Goal: Task Accomplishment & Management: Complete application form

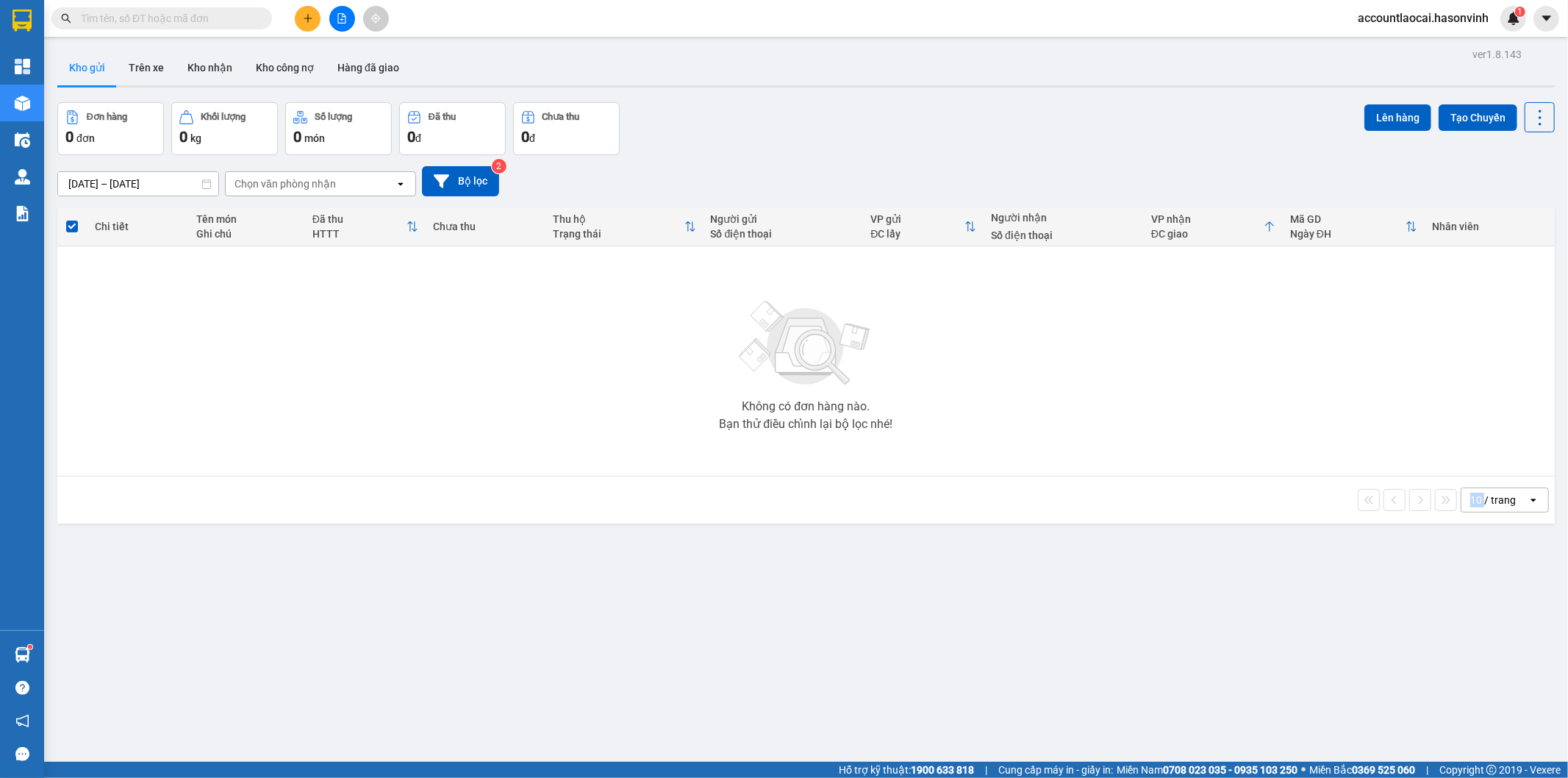
click at [640, 726] on div "ver 1.8.143 Kho gửi Trên xe Kho nhận Kho công nợ Hàng đã giao Đơn hàng 0 đơn Kh…" at bounding box center [805, 433] width 1509 height 778
click at [632, 728] on div "ver 1.8.143 Kho gửi Trên xe Kho nhận Kho công nợ Hàng đã giao Đơn hàng 0 đơn Kh…" at bounding box center [805, 433] width 1509 height 778
click at [339, 11] on button at bounding box center [341, 18] width 26 height 26
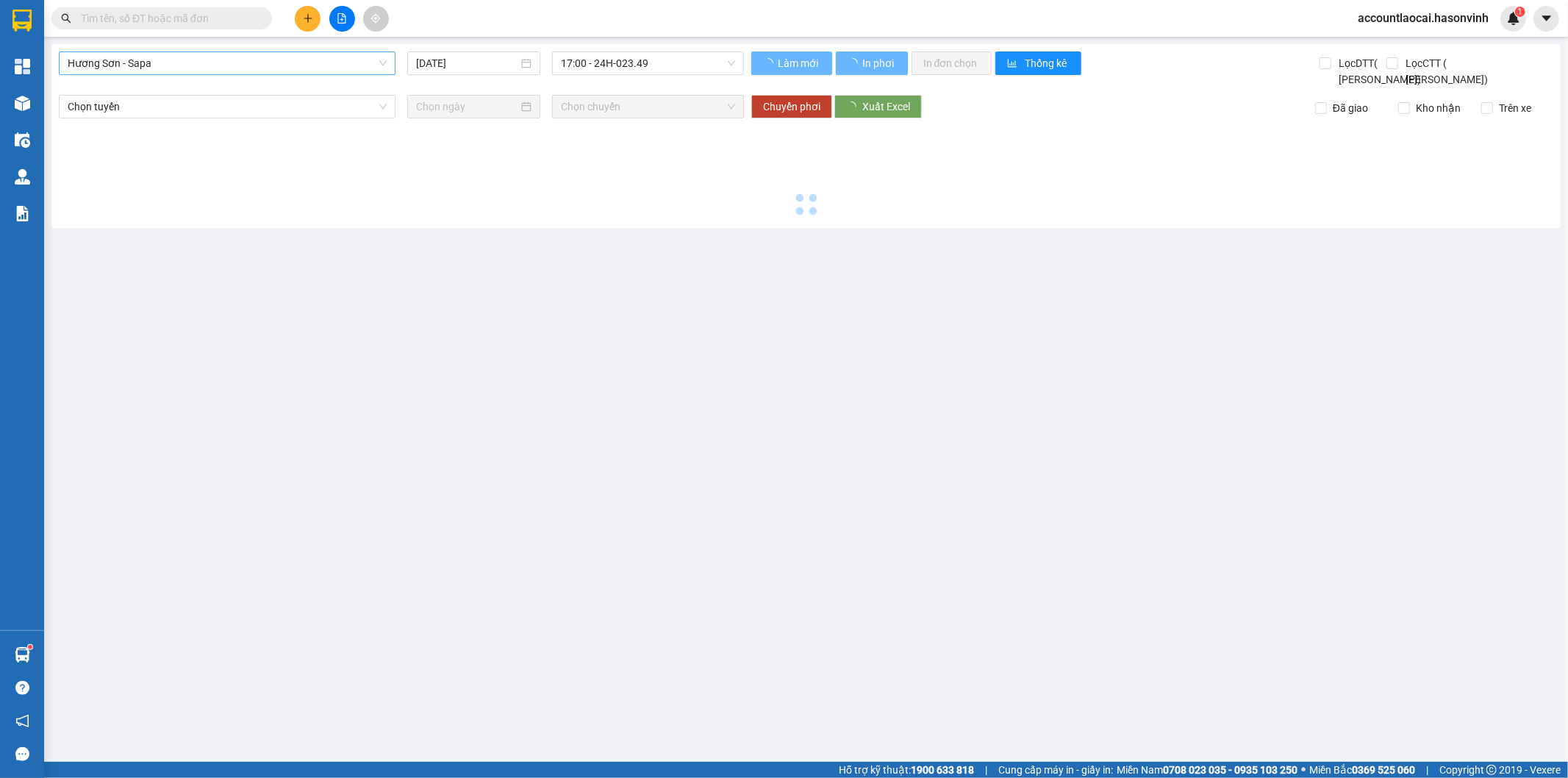
click at [152, 62] on span "Hương Sơn - Sapa" at bounding box center [227, 63] width 319 height 22
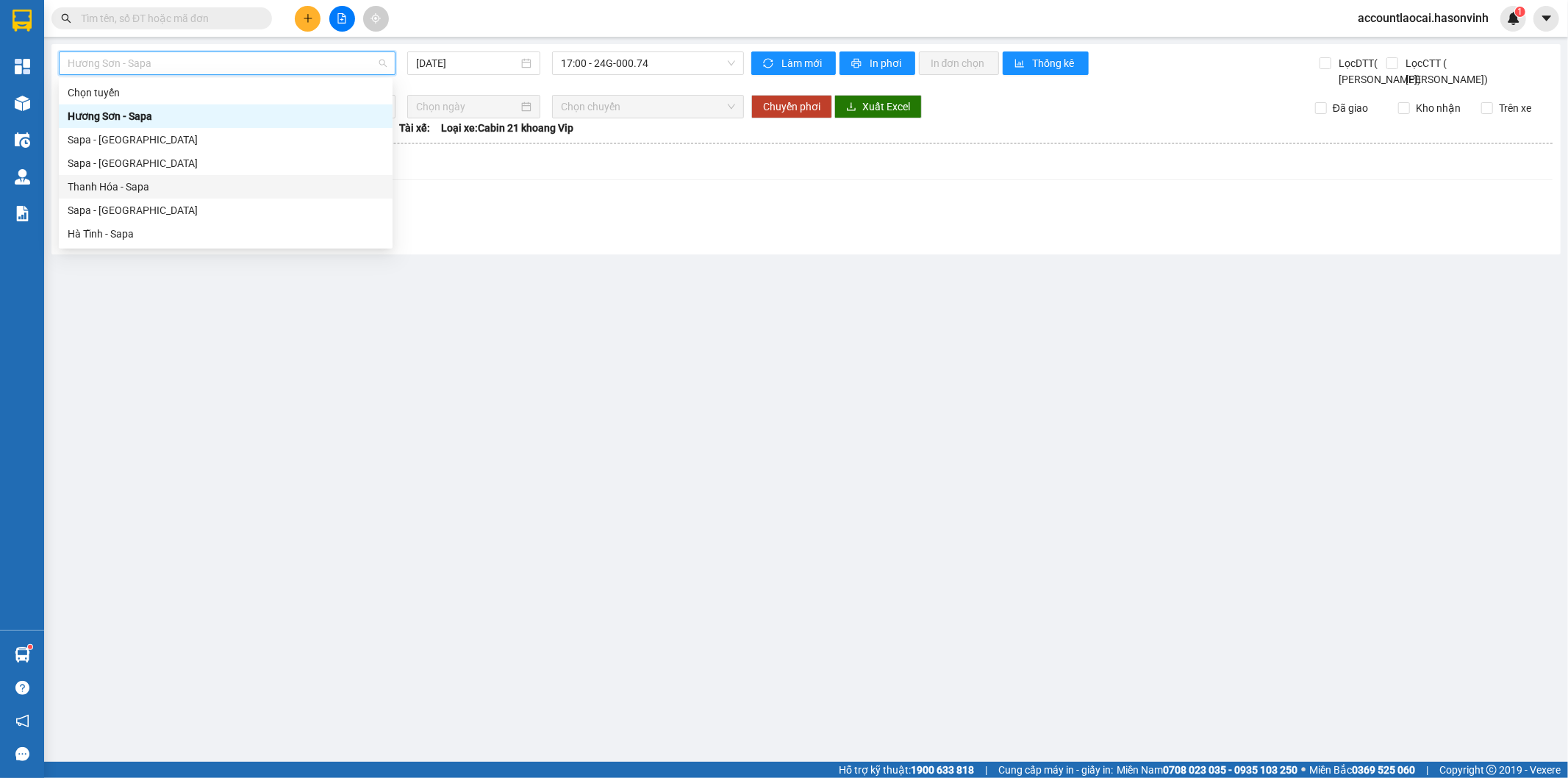
click at [107, 209] on div "Sapa - [GEOGRAPHIC_DATA]" at bounding box center [225, 210] width 316 height 16
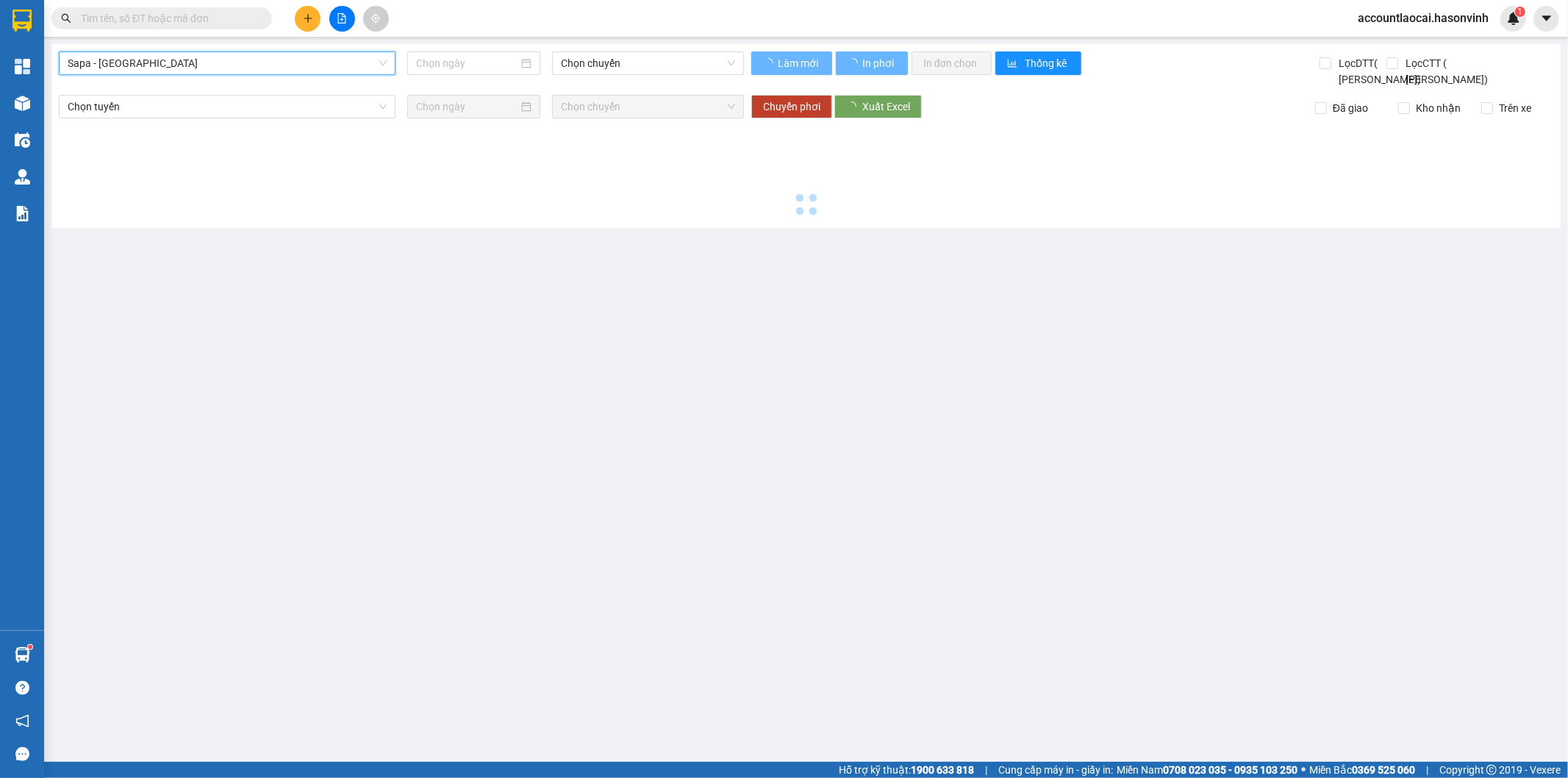
type input "[DATE]"
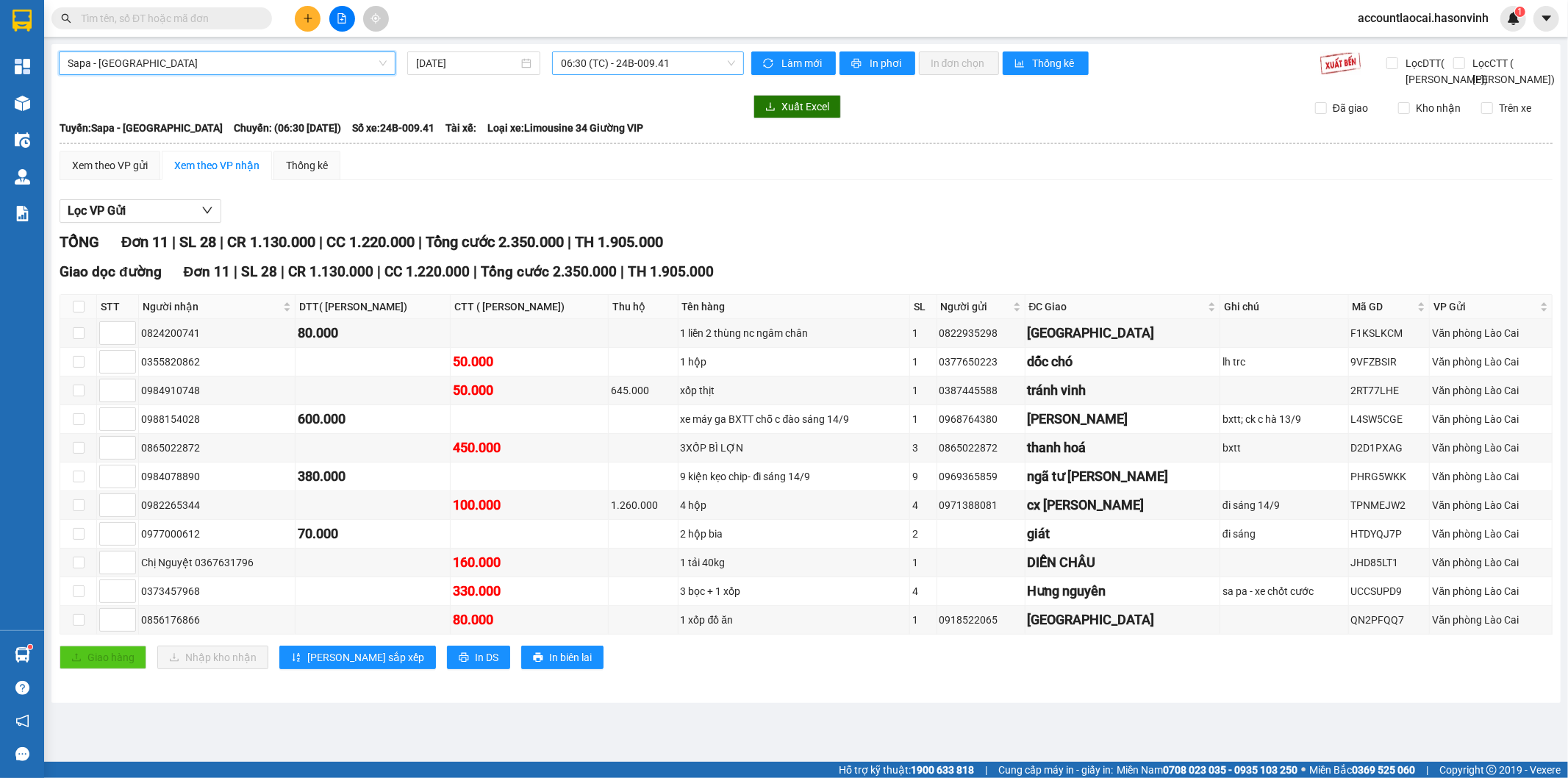
click at [664, 65] on span "06:30 (TC) - 24B-009.41" at bounding box center [648, 63] width 173 height 22
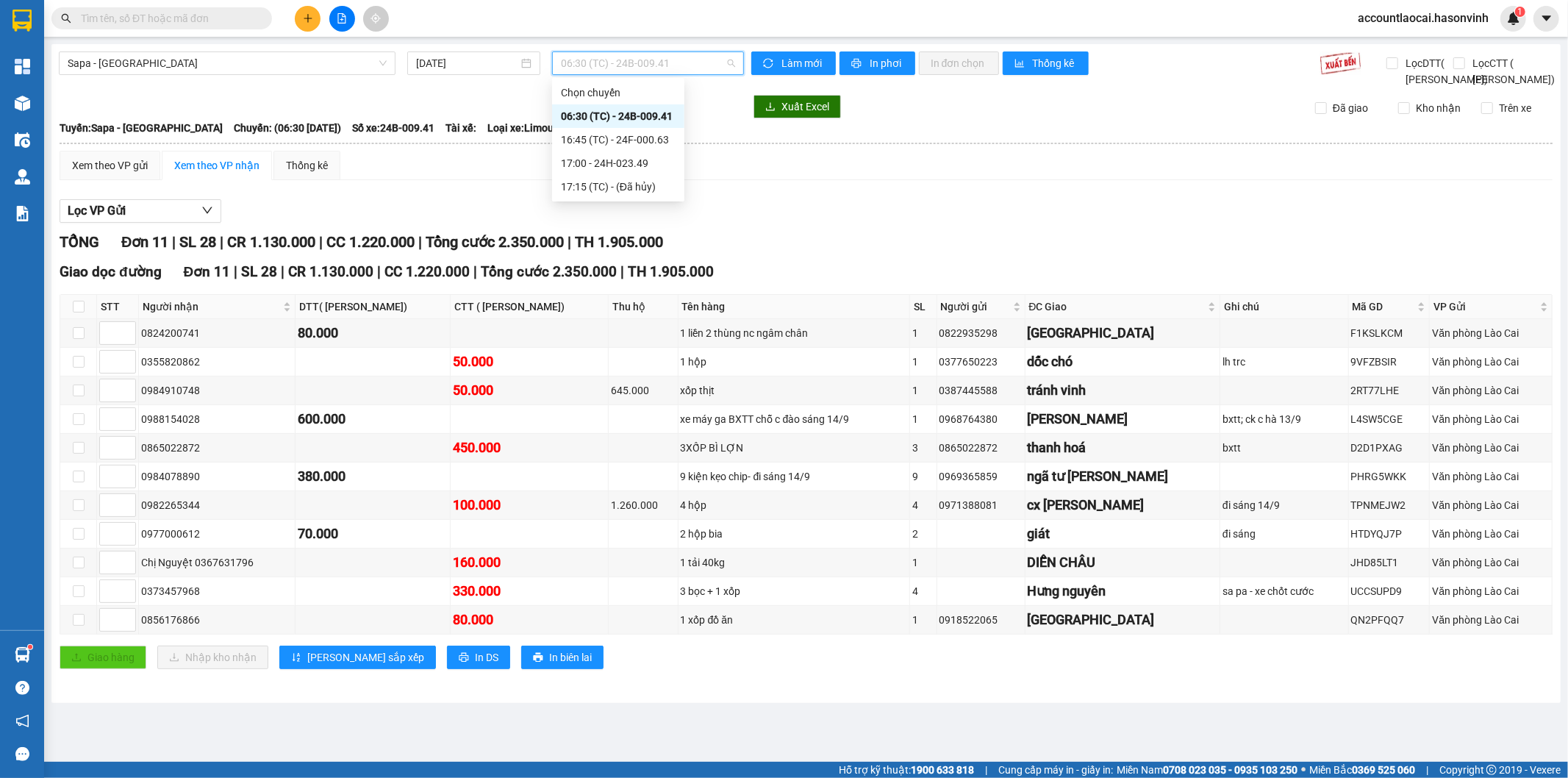
click at [650, 134] on div "16:45 (TC) - 24F-000.63" at bounding box center [618, 139] width 115 height 16
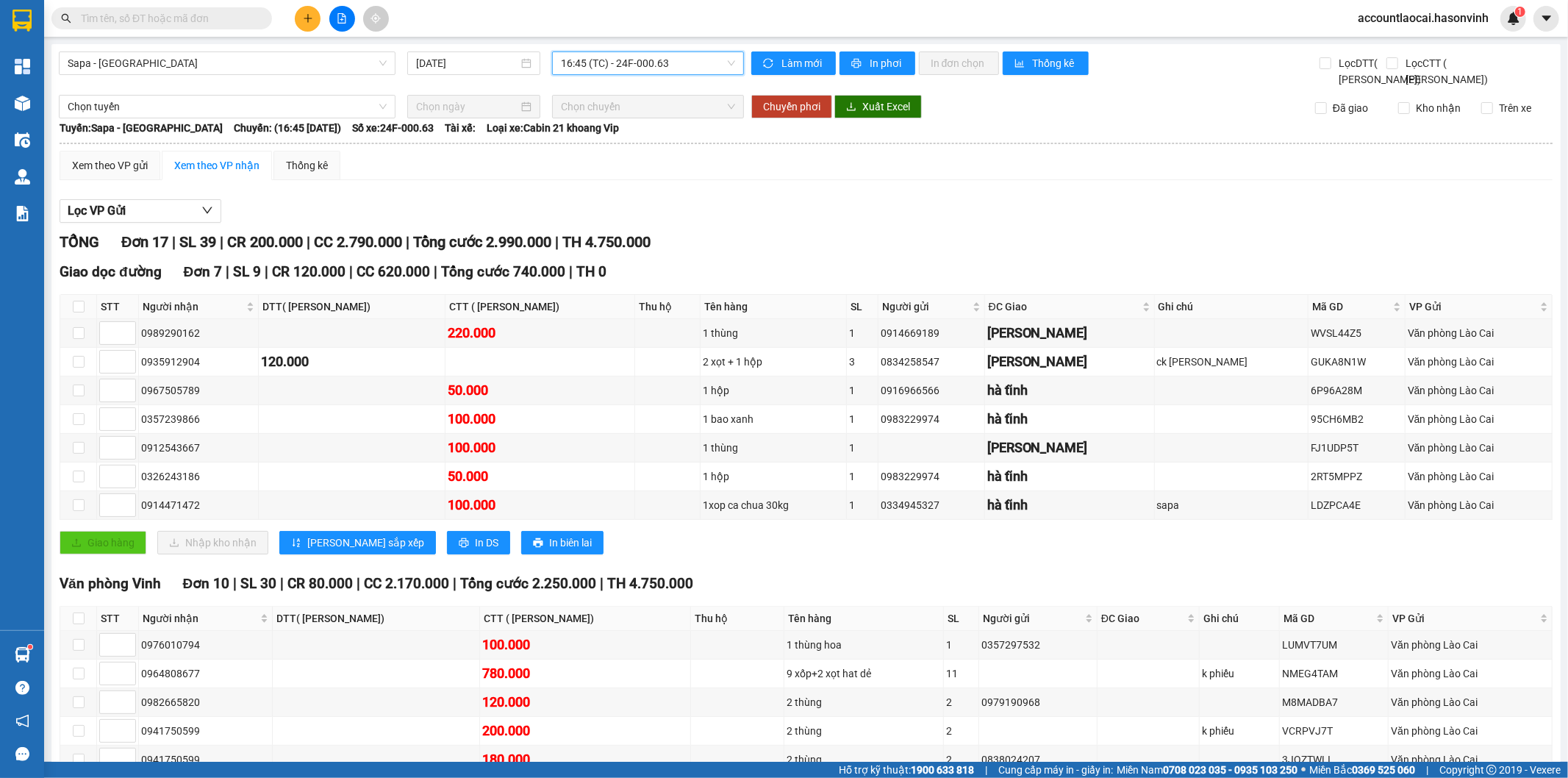
click at [620, 60] on span "16:45 (TC) - 24F-000.63" at bounding box center [648, 63] width 173 height 22
click at [630, 162] on div "17:00 - 24H-023.49" at bounding box center [614, 163] width 115 height 16
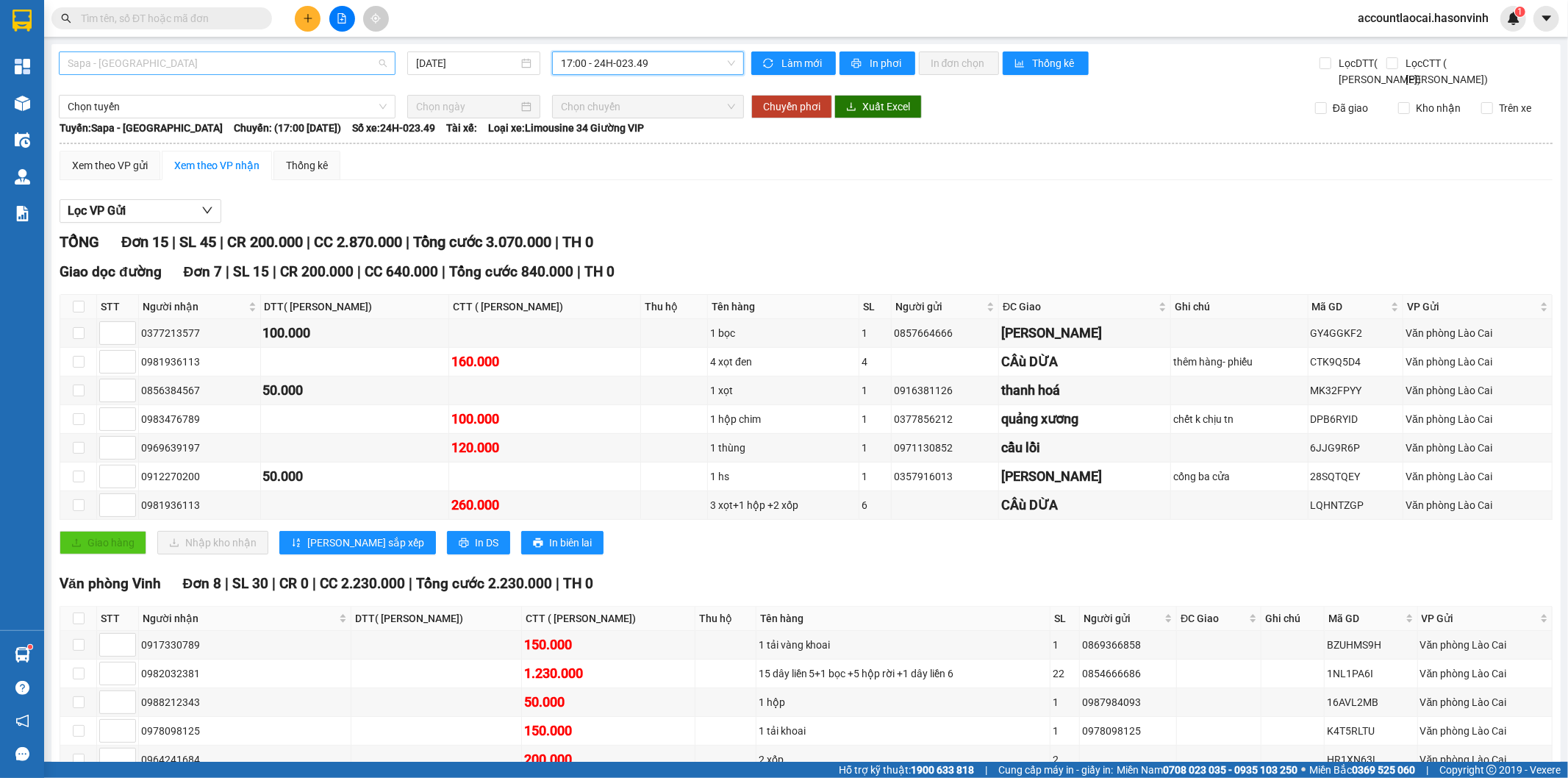
click at [185, 72] on span "Sapa - [GEOGRAPHIC_DATA]" at bounding box center [227, 63] width 319 height 22
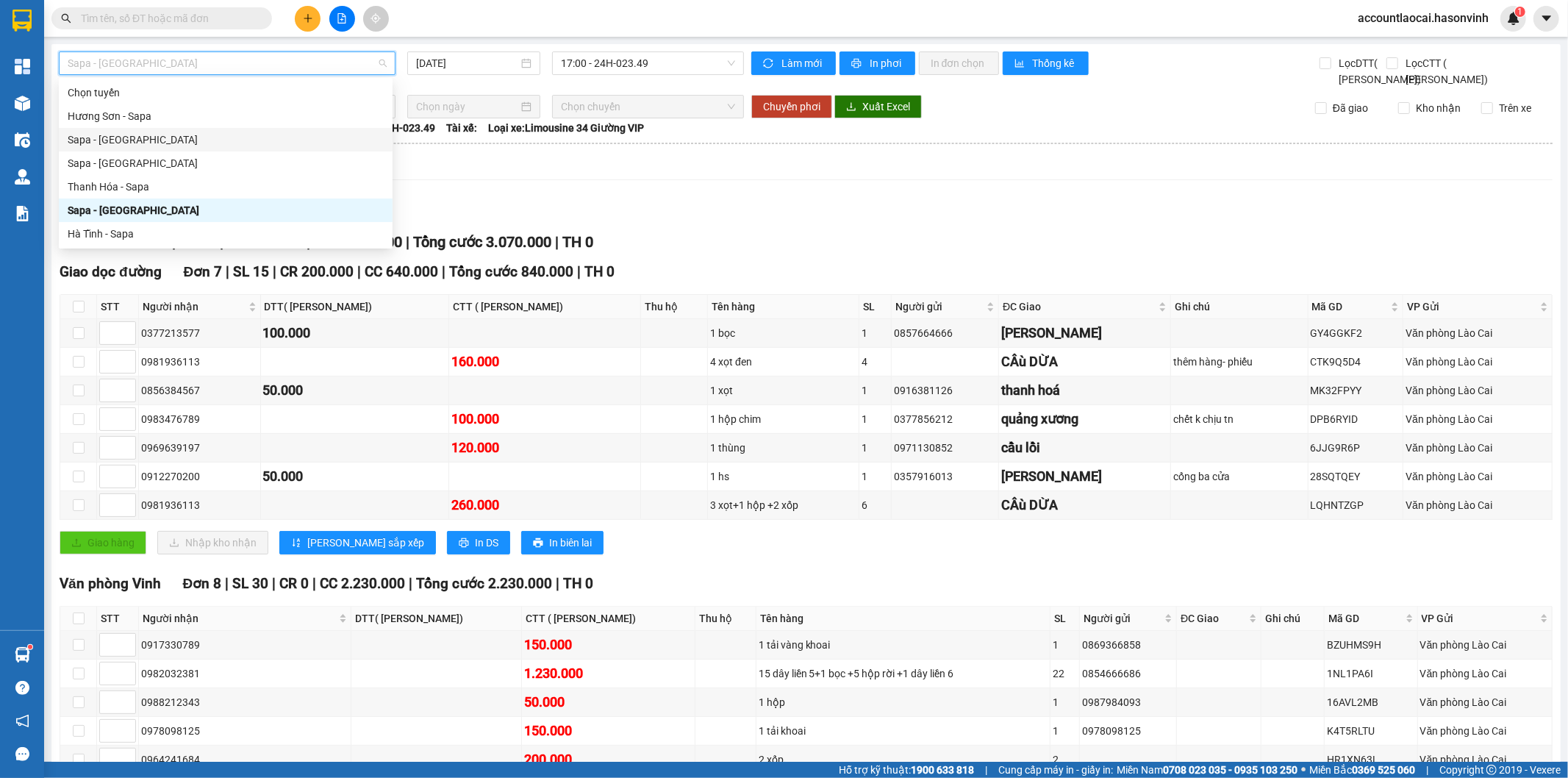
click at [145, 144] on div "Sapa - [GEOGRAPHIC_DATA]" at bounding box center [225, 139] width 316 height 16
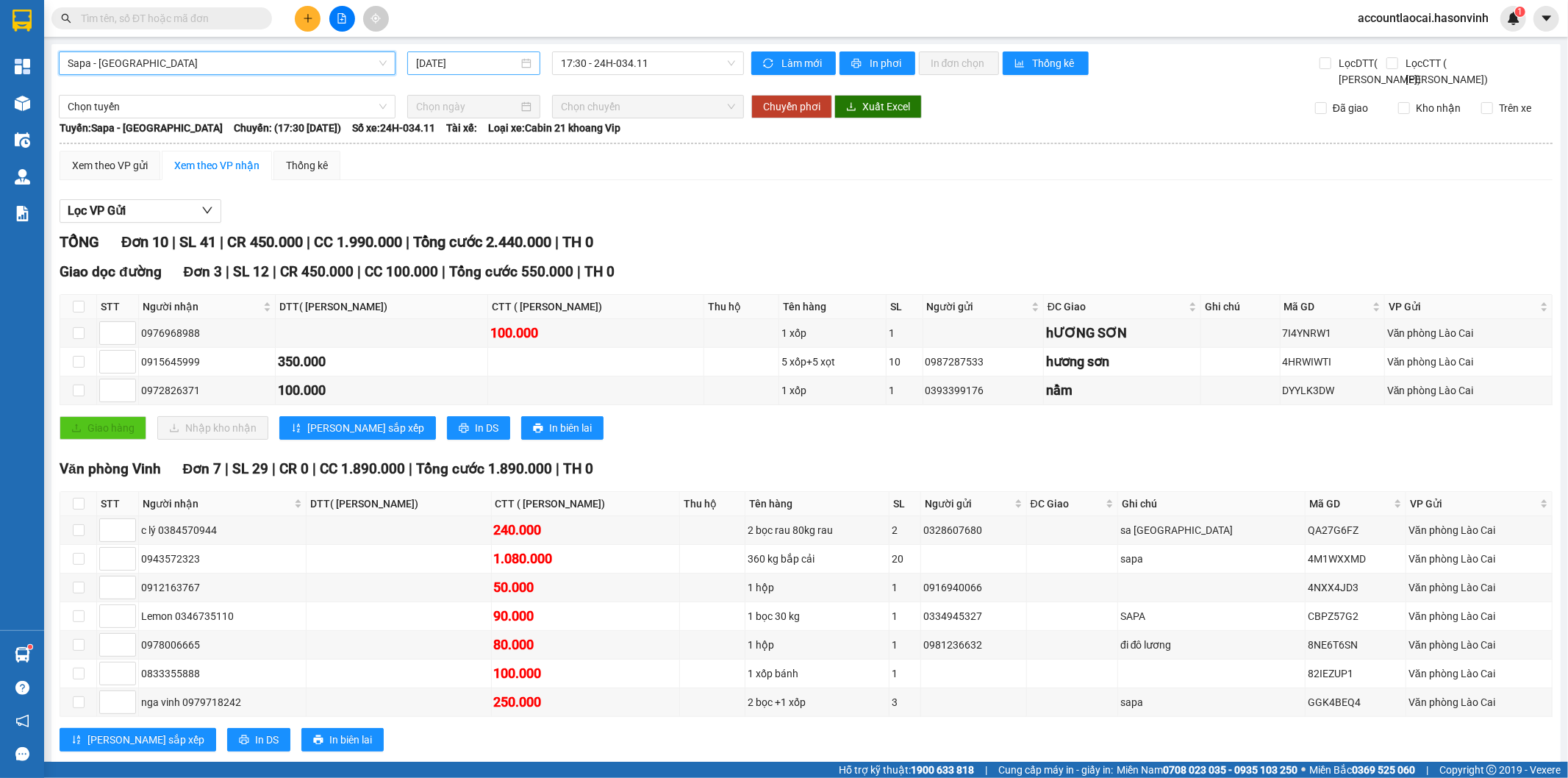
click at [433, 63] on input "[DATE]" at bounding box center [467, 63] width 102 height 16
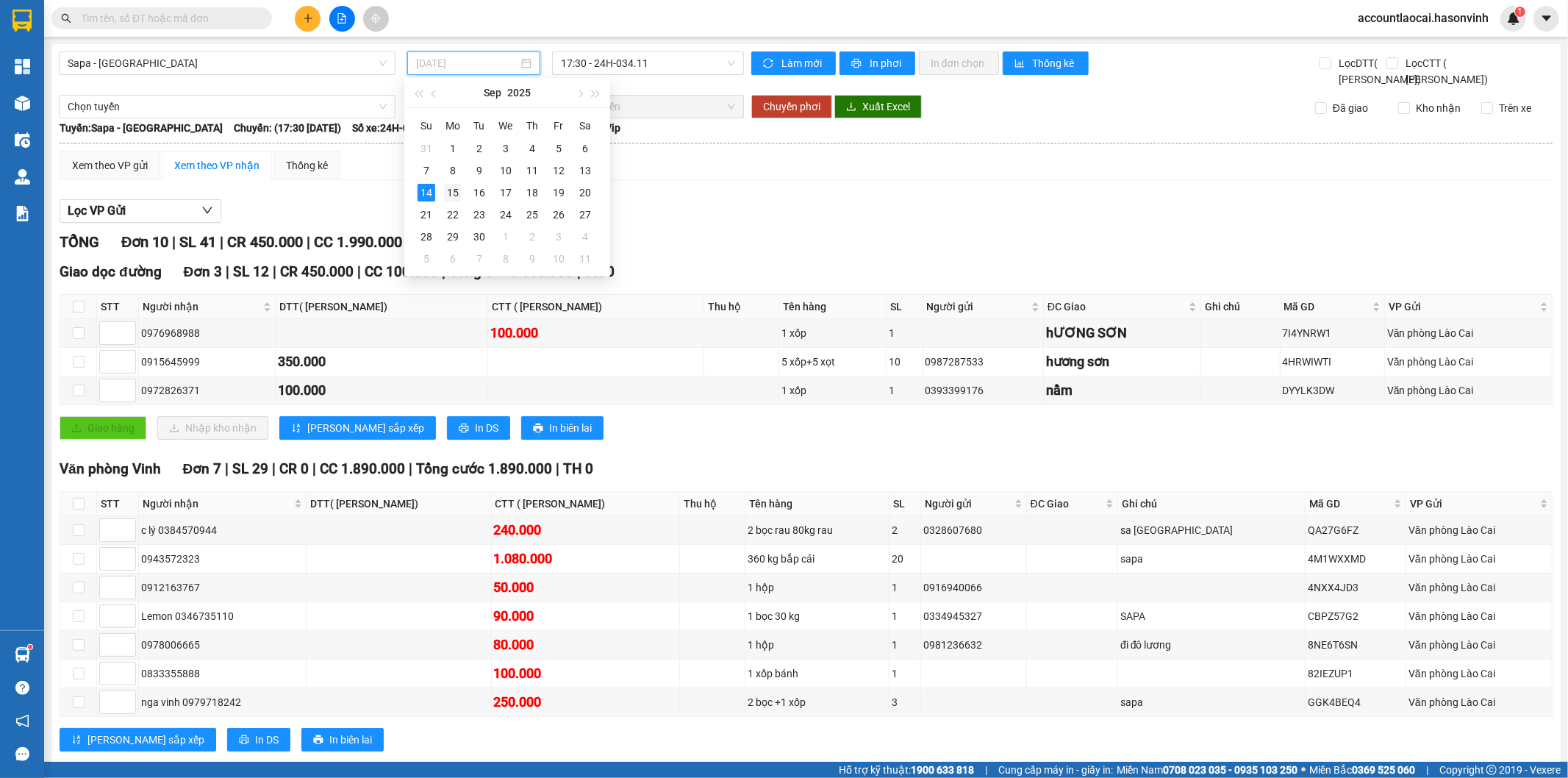
click at [444, 189] on div "15" at bounding box center [453, 192] width 18 height 18
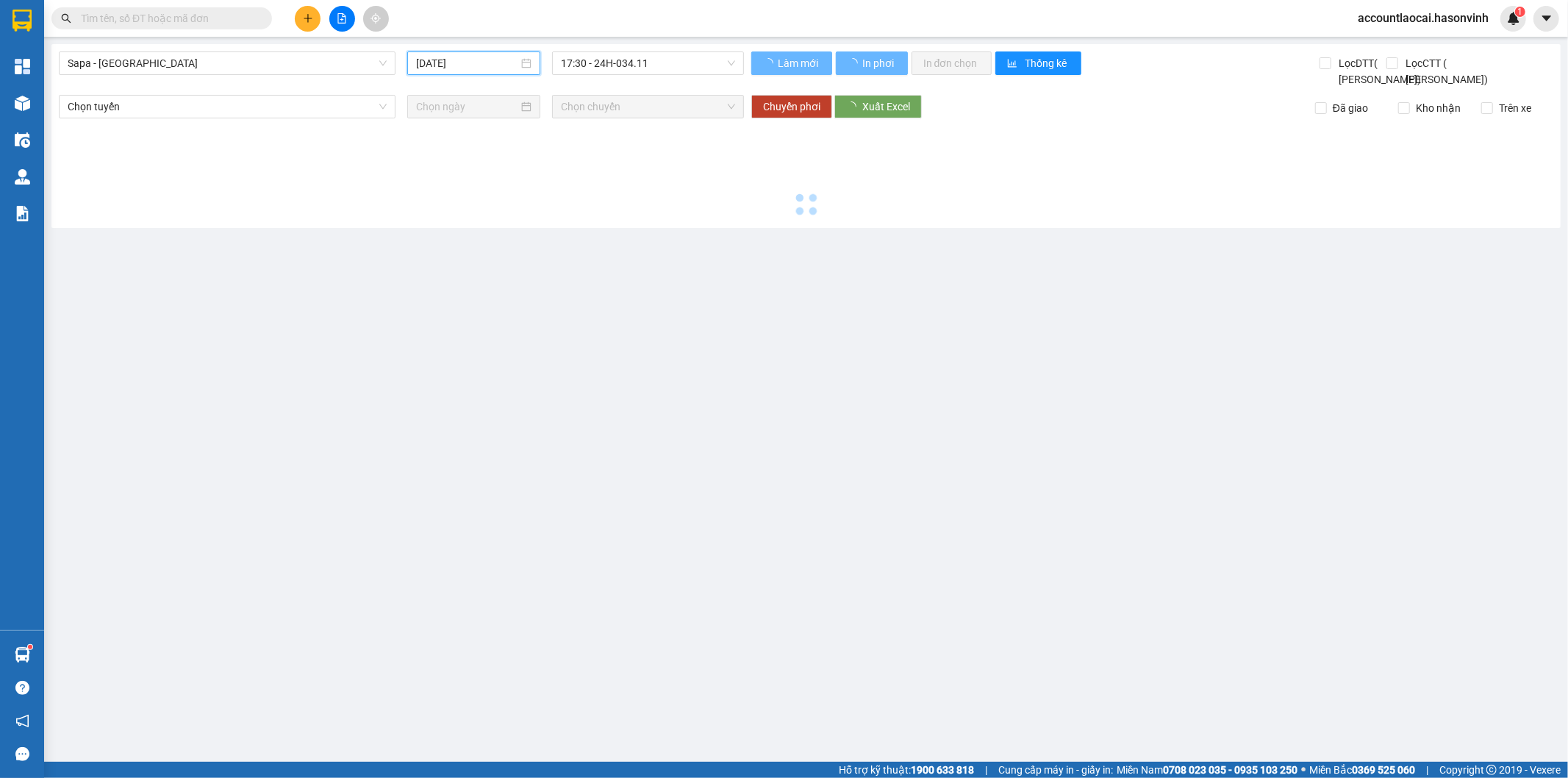
type input "[DATE]"
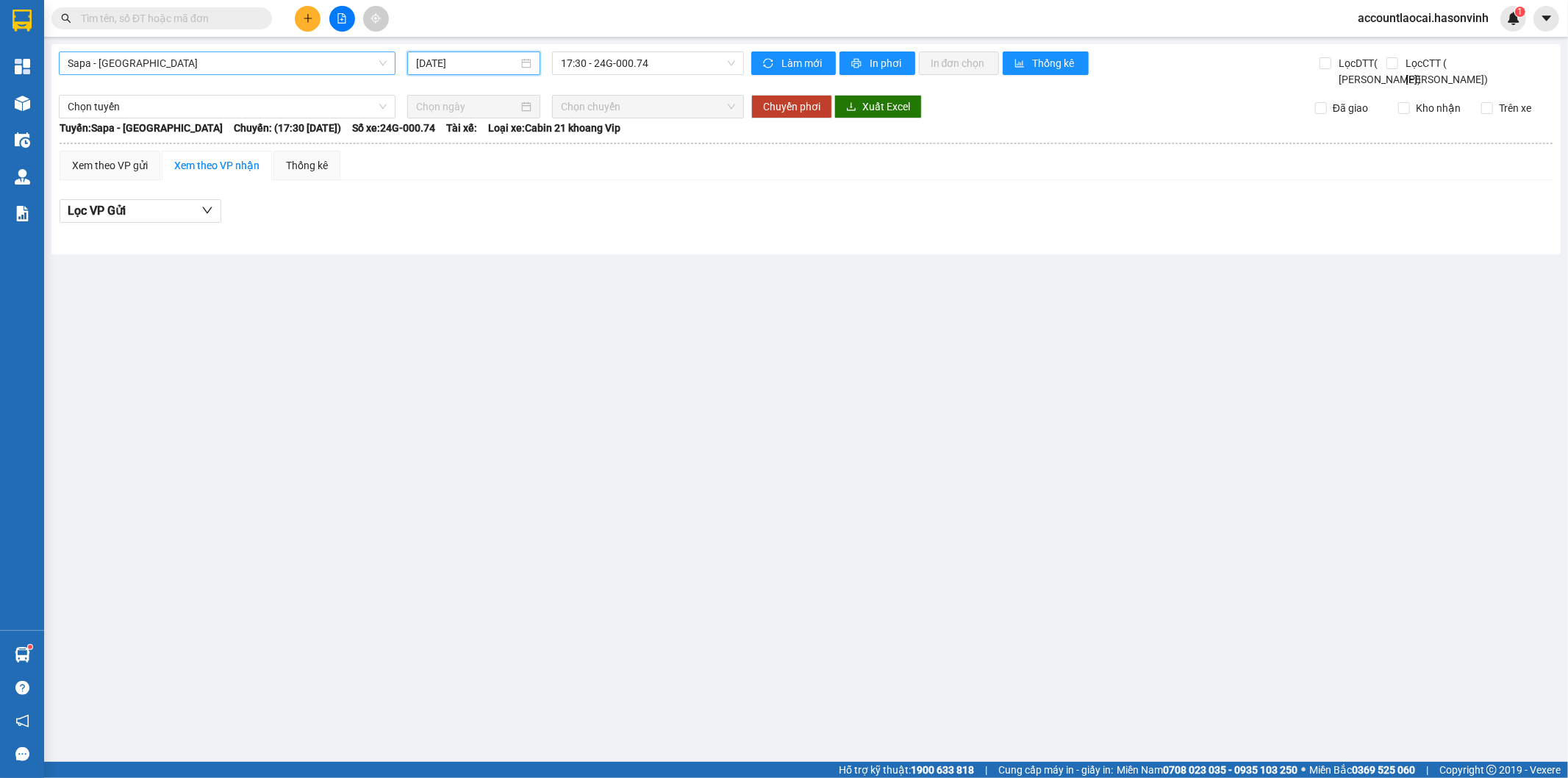
drag, startPoint x: 140, startPoint y: 62, endPoint x: 138, endPoint y: 71, distance: 9.2
click at [138, 65] on span "Sapa - [GEOGRAPHIC_DATA]" at bounding box center [227, 63] width 319 height 22
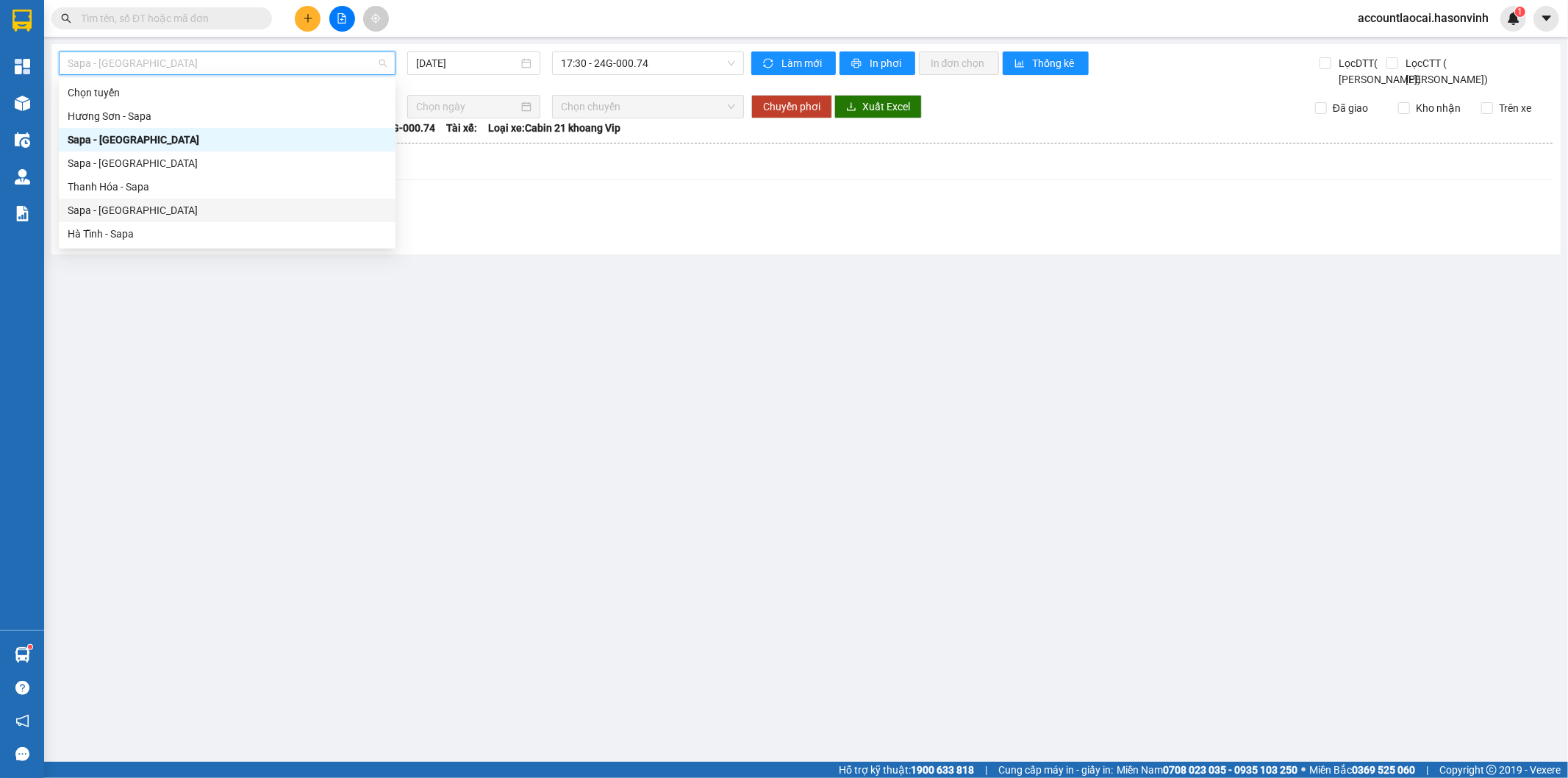
click at [126, 203] on div "Sapa - [GEOGRAPHIC_DATA]" at bounding box center [227, 210] width 319 height 16
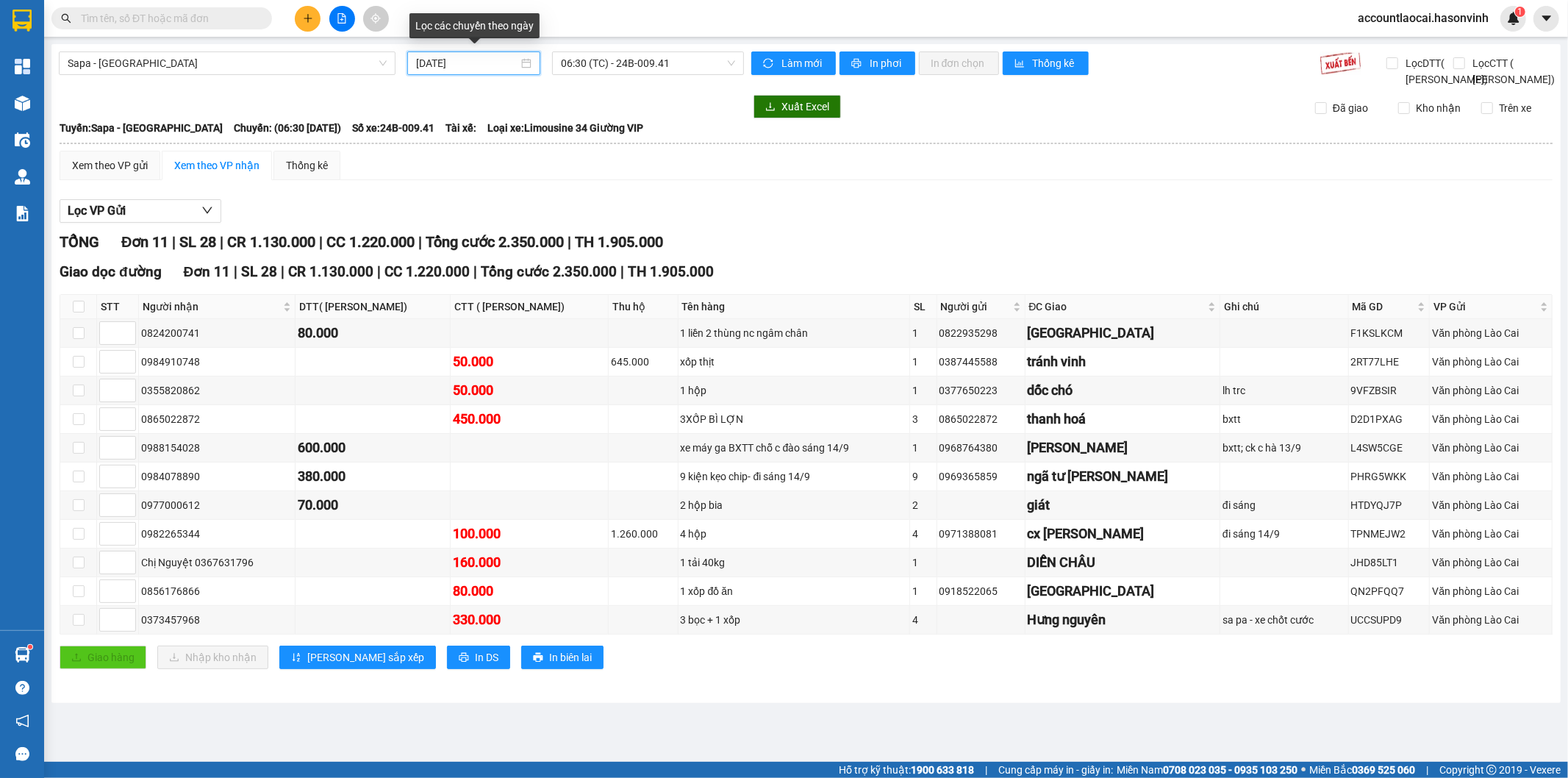
drag, startPoint x: 451, startPoint y: 61, endPoint x: 460, endPoint y: 115, distance: 54.7
click at [451, 64] on input "[DATE]" at bounding box center [467, 63] width 102 height 16
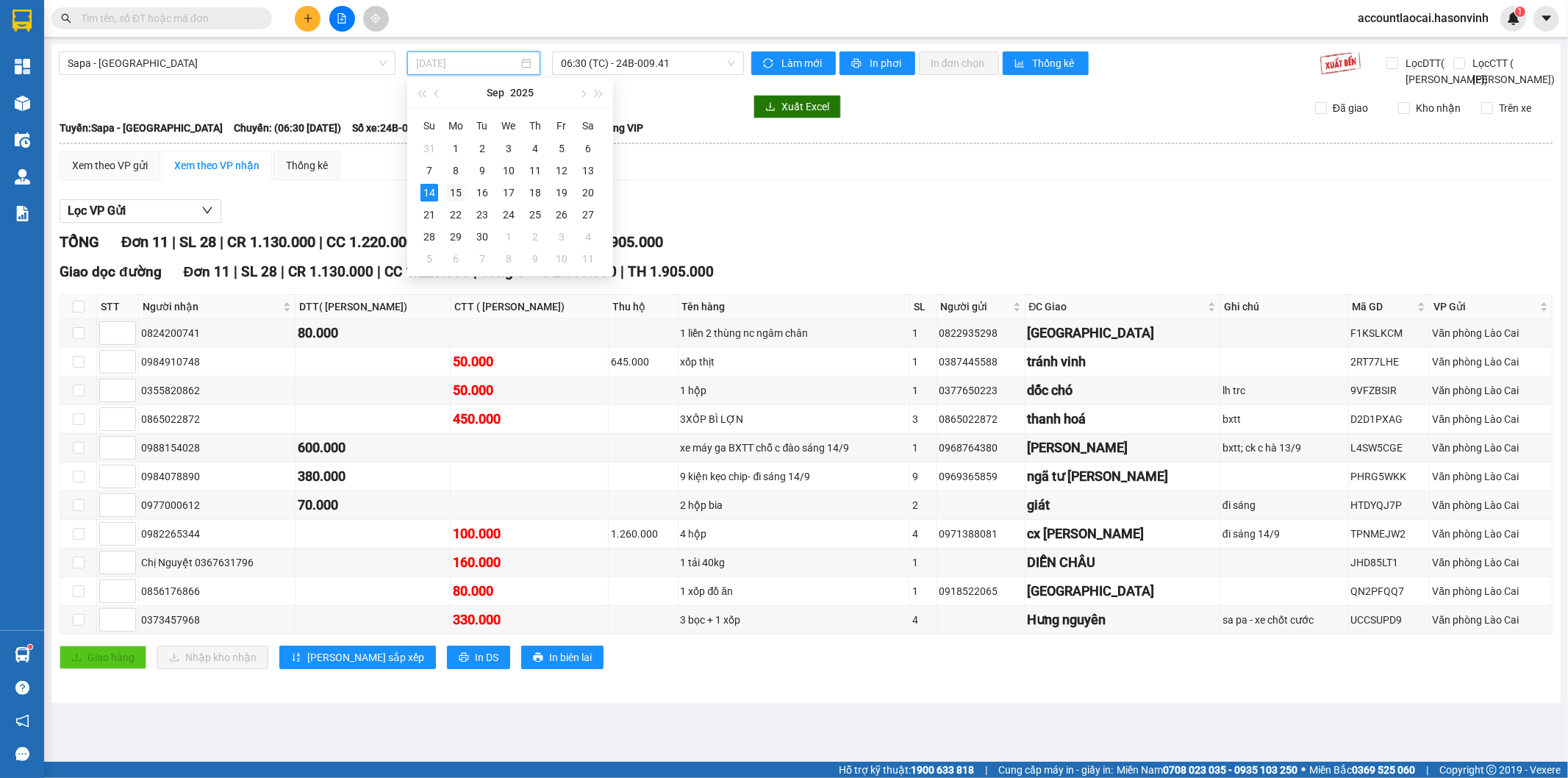
click at [458, 193] on div "15" at bounding box center [455, 192] width 18 height 18
type input "[DATE]"
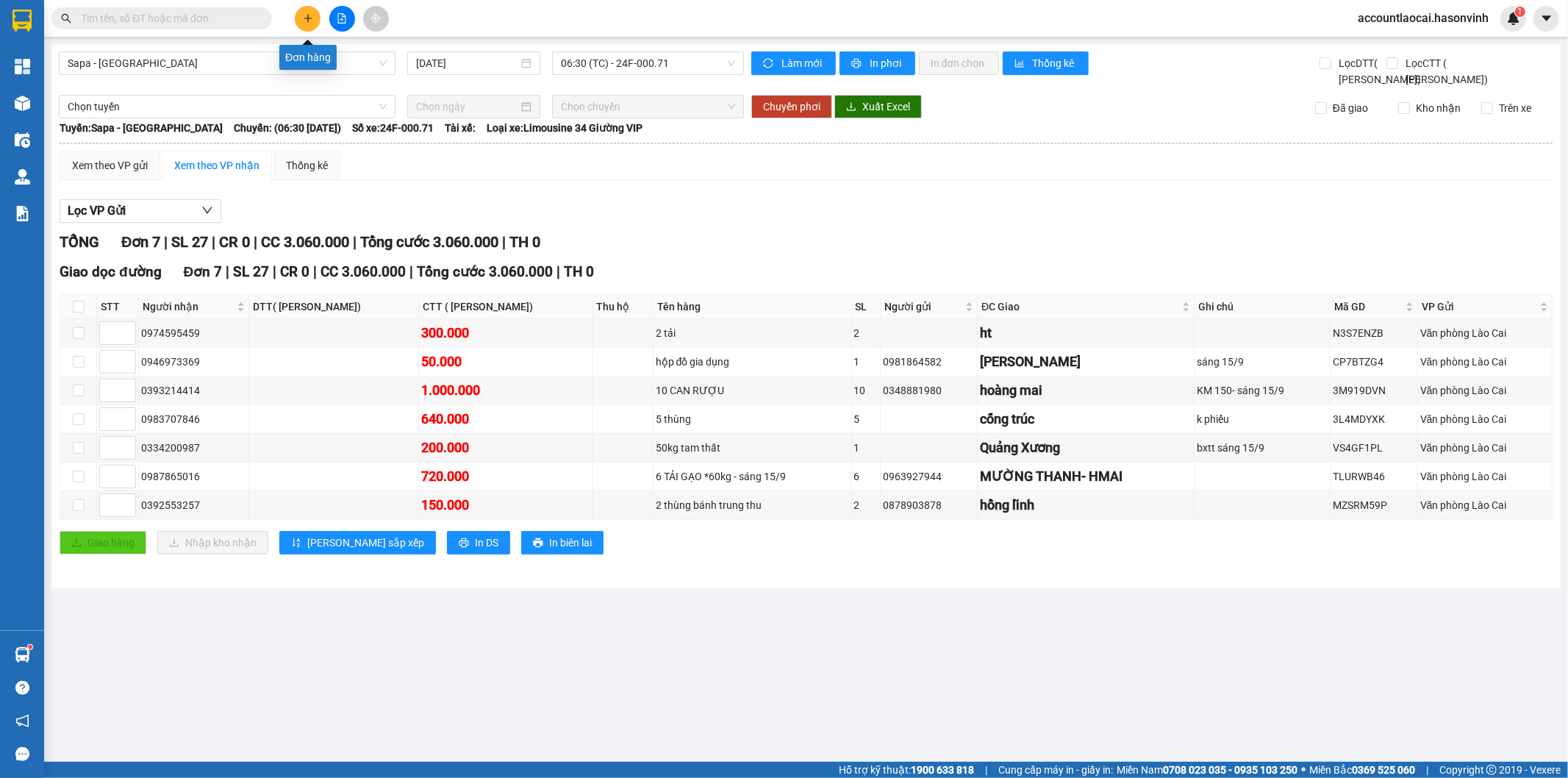
click at [307, 13] on icon "plus" at bounding box center [308, 18] width 10 height 10
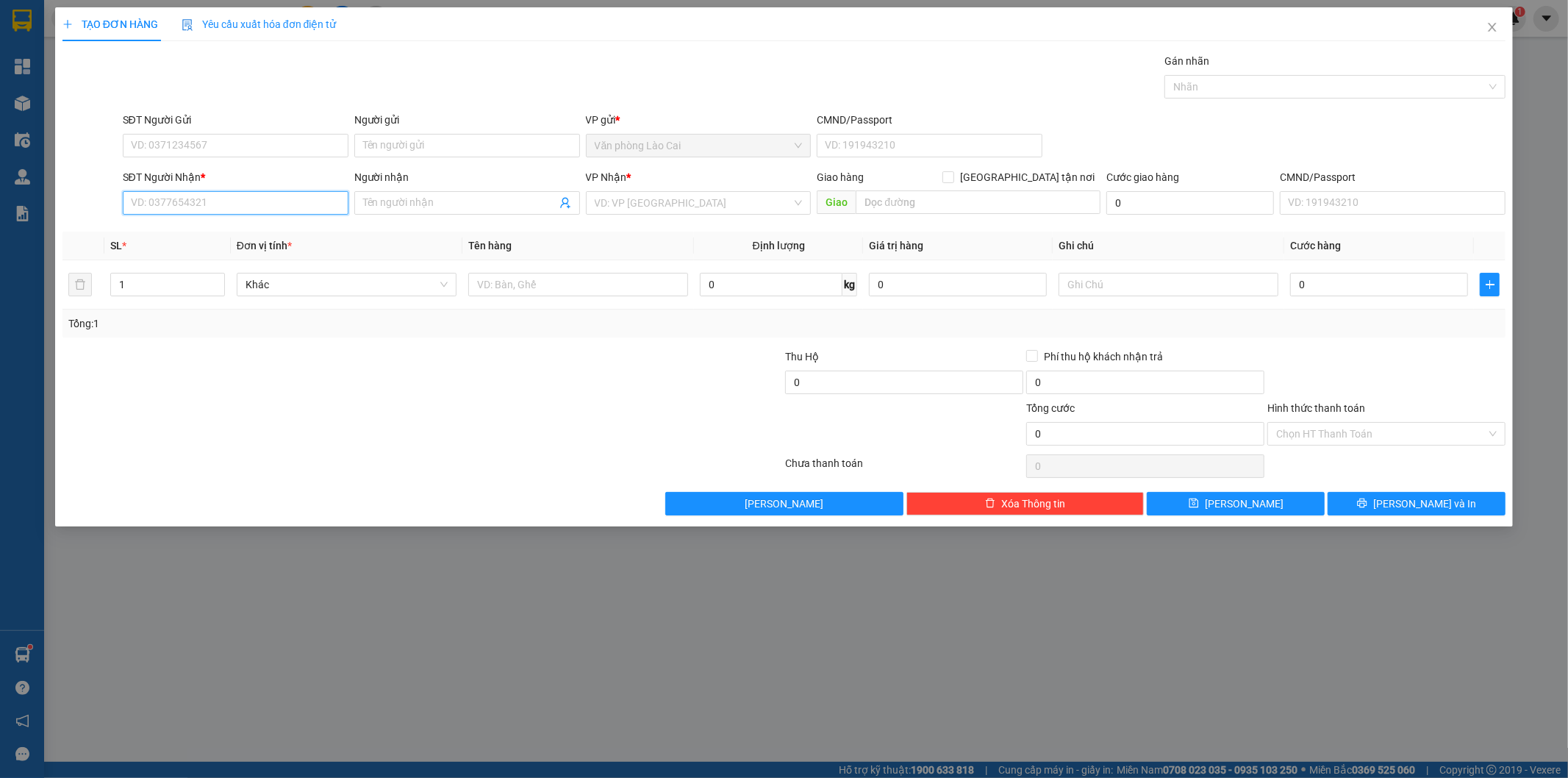
click at [256, 205] on input "SĐT Người Nhận *" at bounding box center [235, 203] width 225 height 24
click at [239, 208] on input "796" at bounding box center [235, 203] width 225 height 24
click at [199, 236] on div "0367631796 - [PERSON_NAME]" at bounding box center [235, 232] width 208 height 16
type input "0367631796"
type input "[PERSON_NAME]"
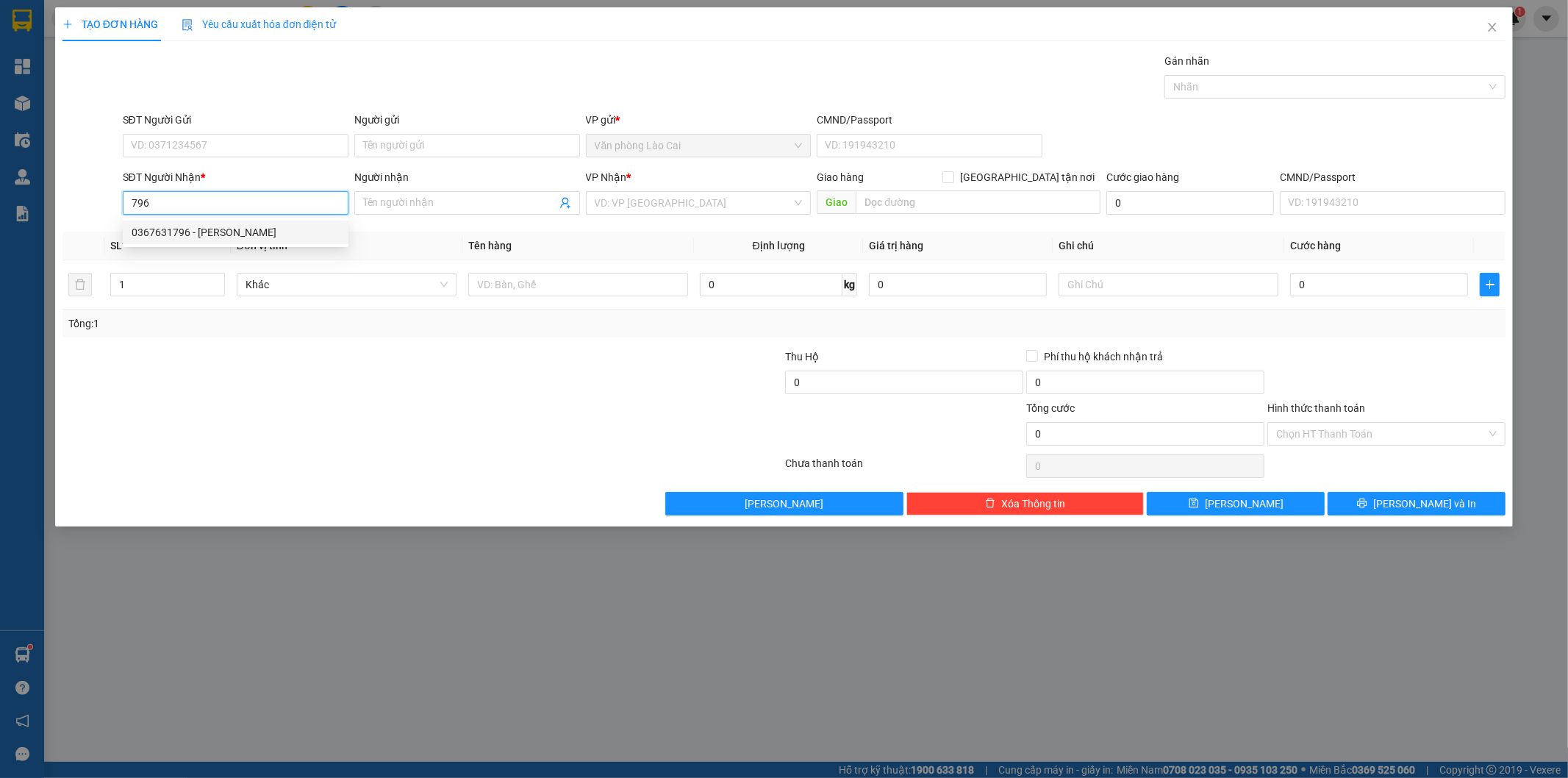
type input "DIỄN CHÂU"
type input "160.000"
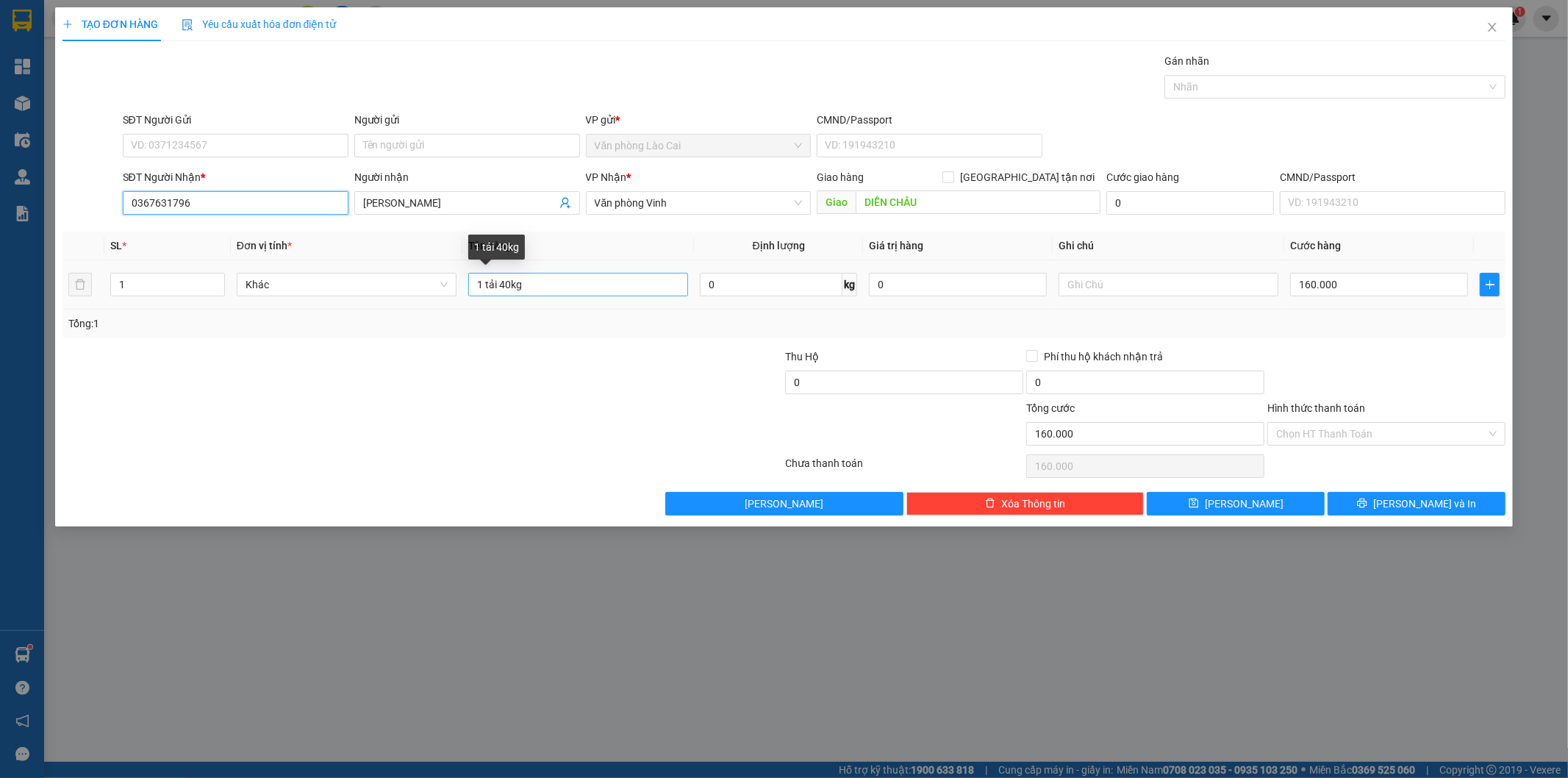
type input "0367631796"
drag, startPoint x: 511, startPoint y: 282, endPoint x: 497, endPoint y: 282, distance: 14.0
click at [497, 282] on input "1 tải 40kg" at bounding box center [578, 284] width 220 height 24
click at [497, 283] on input "1 tải45 kg" at bounding box center [578, 284] width 220 height 24
type input "1 tải 45 kg"
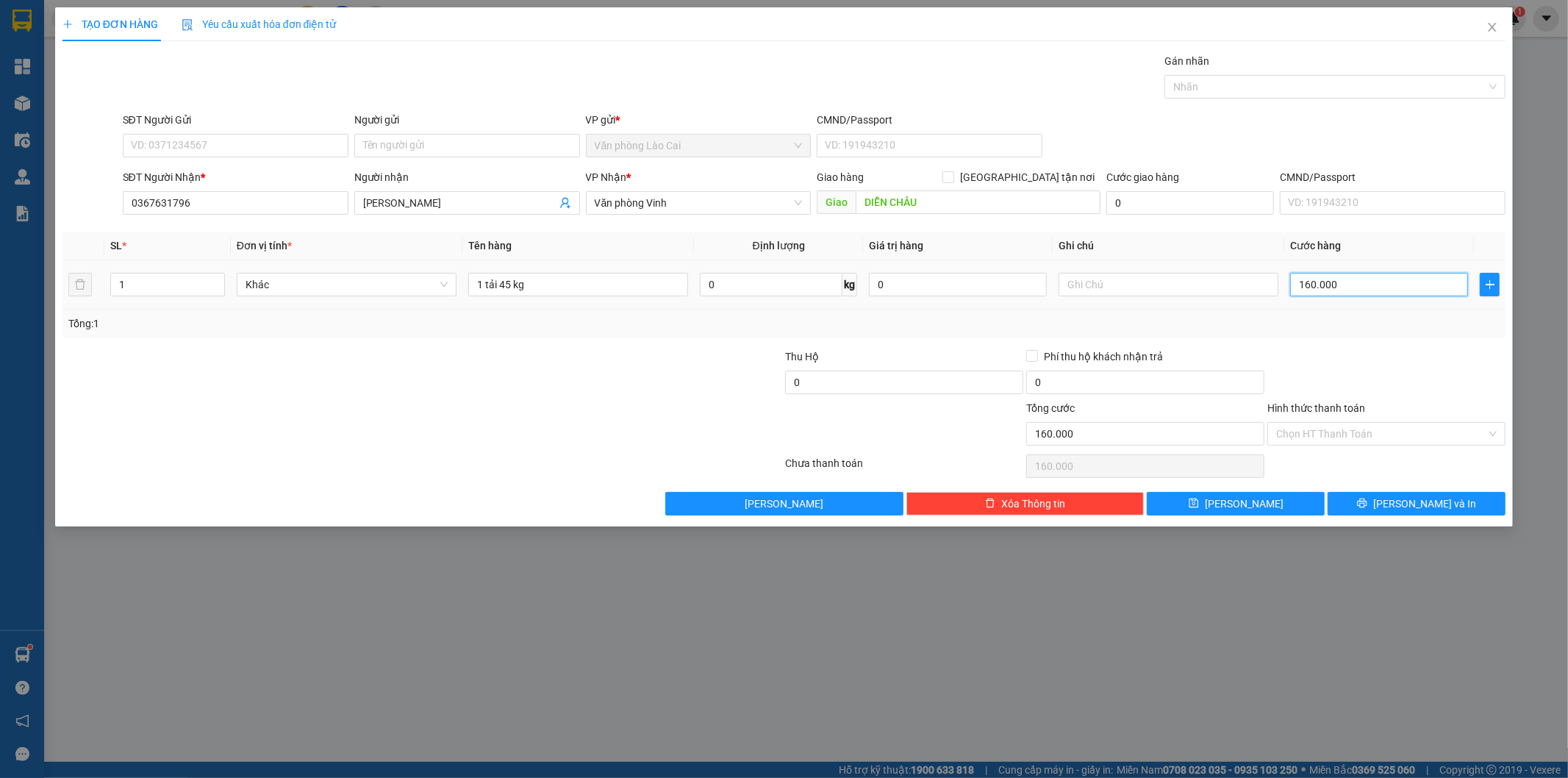
click at [1361, 280] on input "160.000" at bounding box center [1379, 284] width 178 height 24
type input "1"
type input "17"
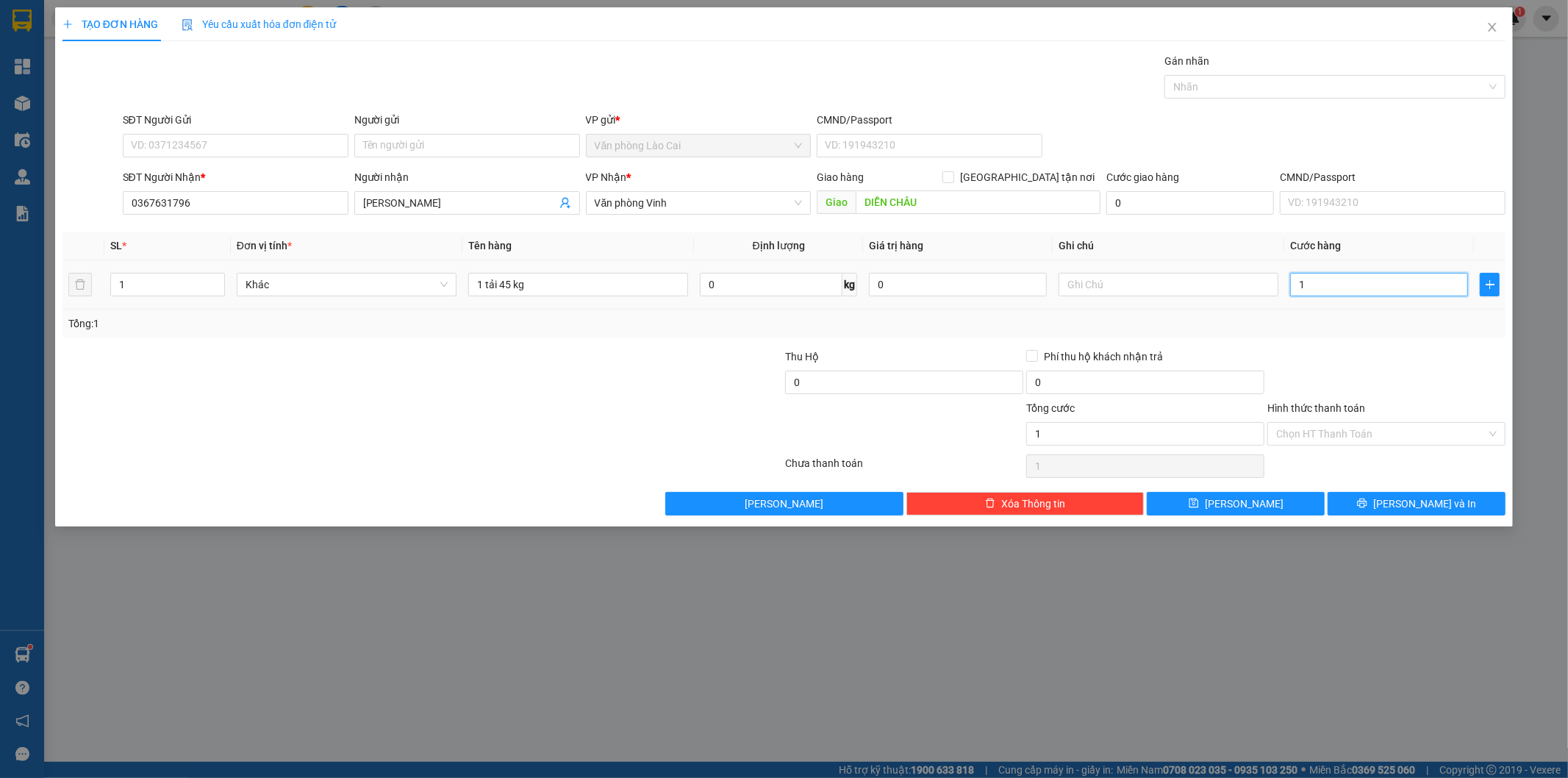
type input "17"
type input "170"
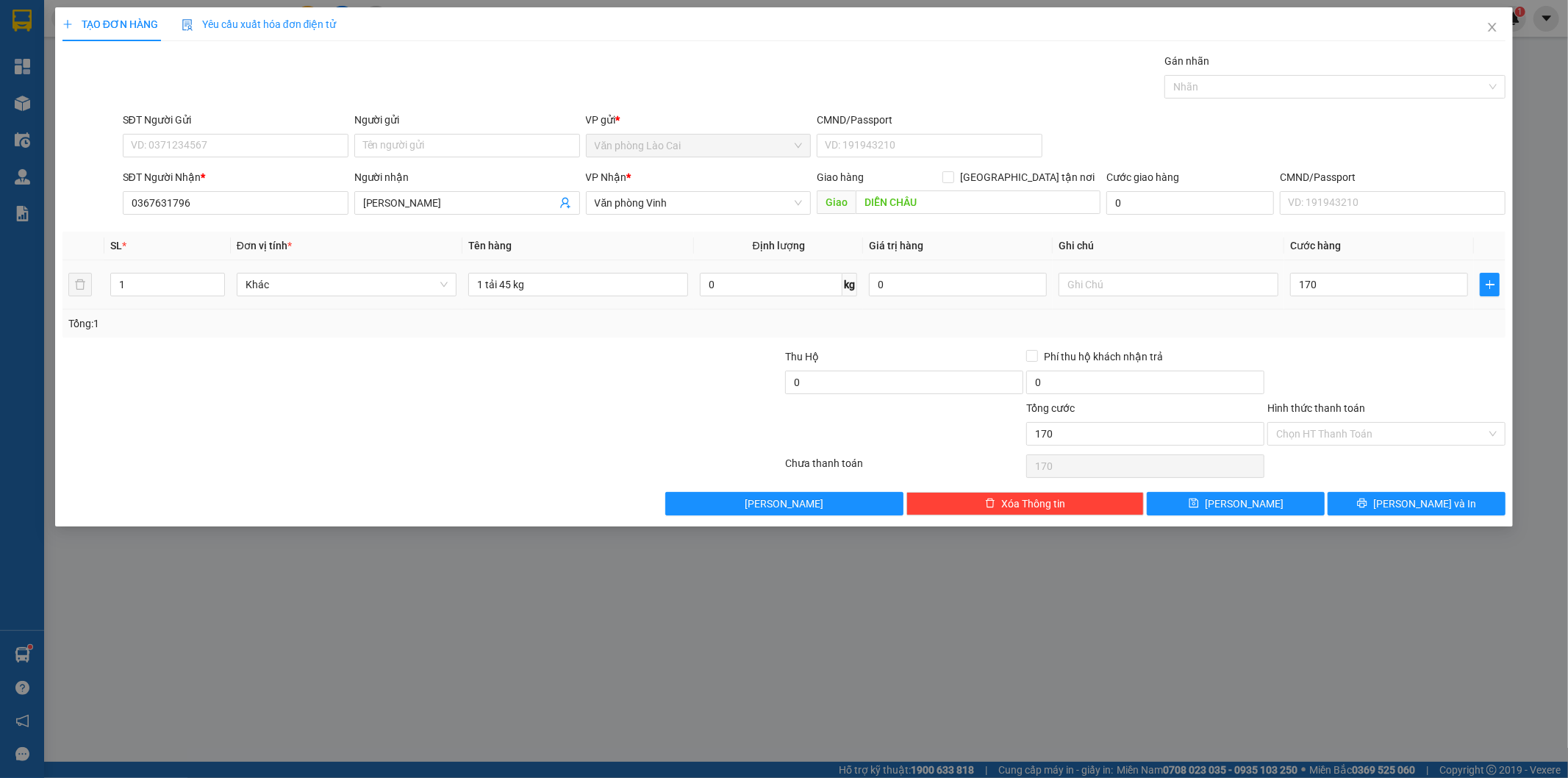
type input "170.000"
click at [1311, 322] on div "Tổng: 1" at bounding box center [784, 323] width 1432 height 16
click at [1354, 282] on input "170.000" at bounding box center [1379, 284] width 178 height 24
type input "2"
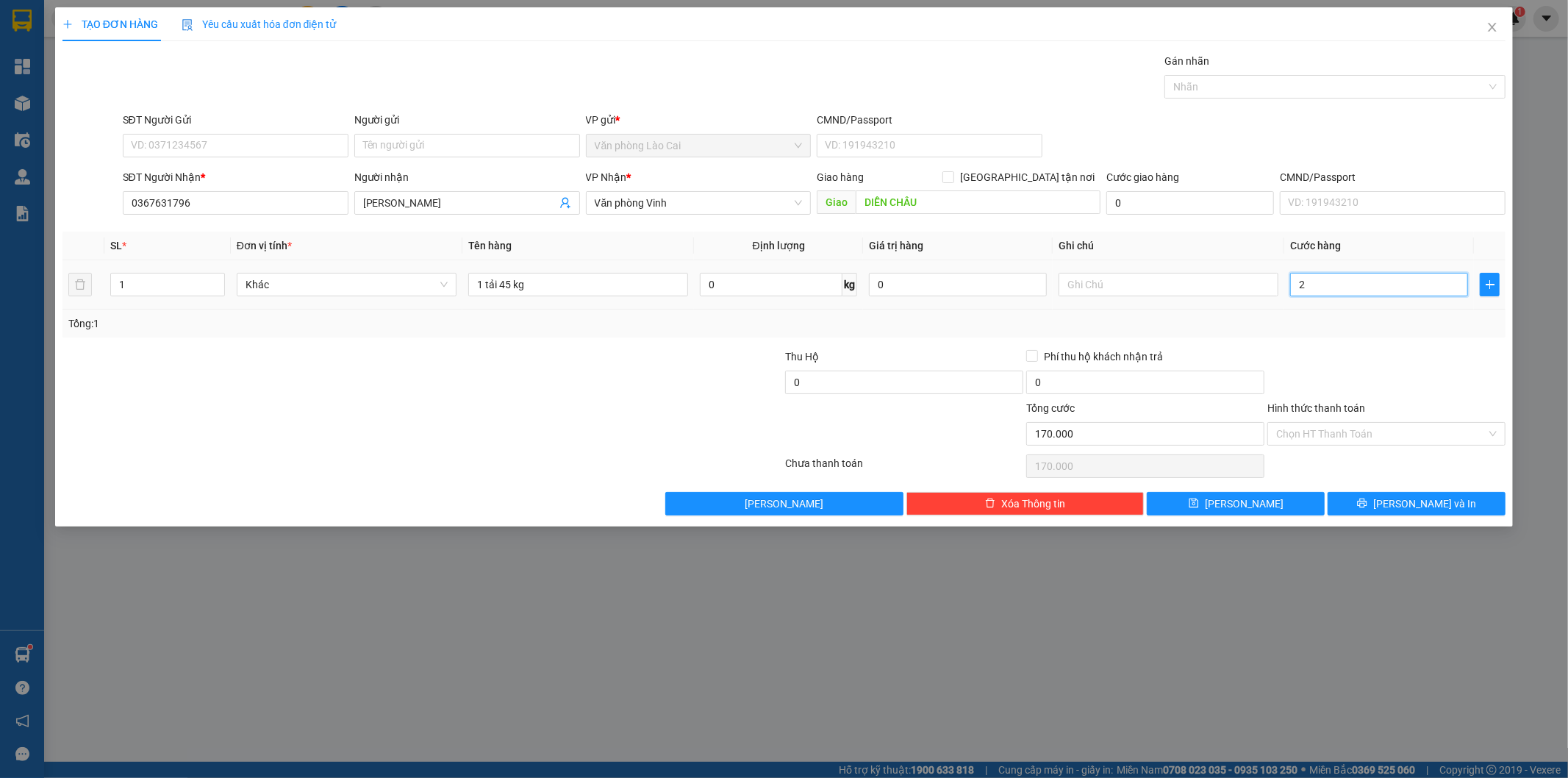
type input "2"
type input "22"
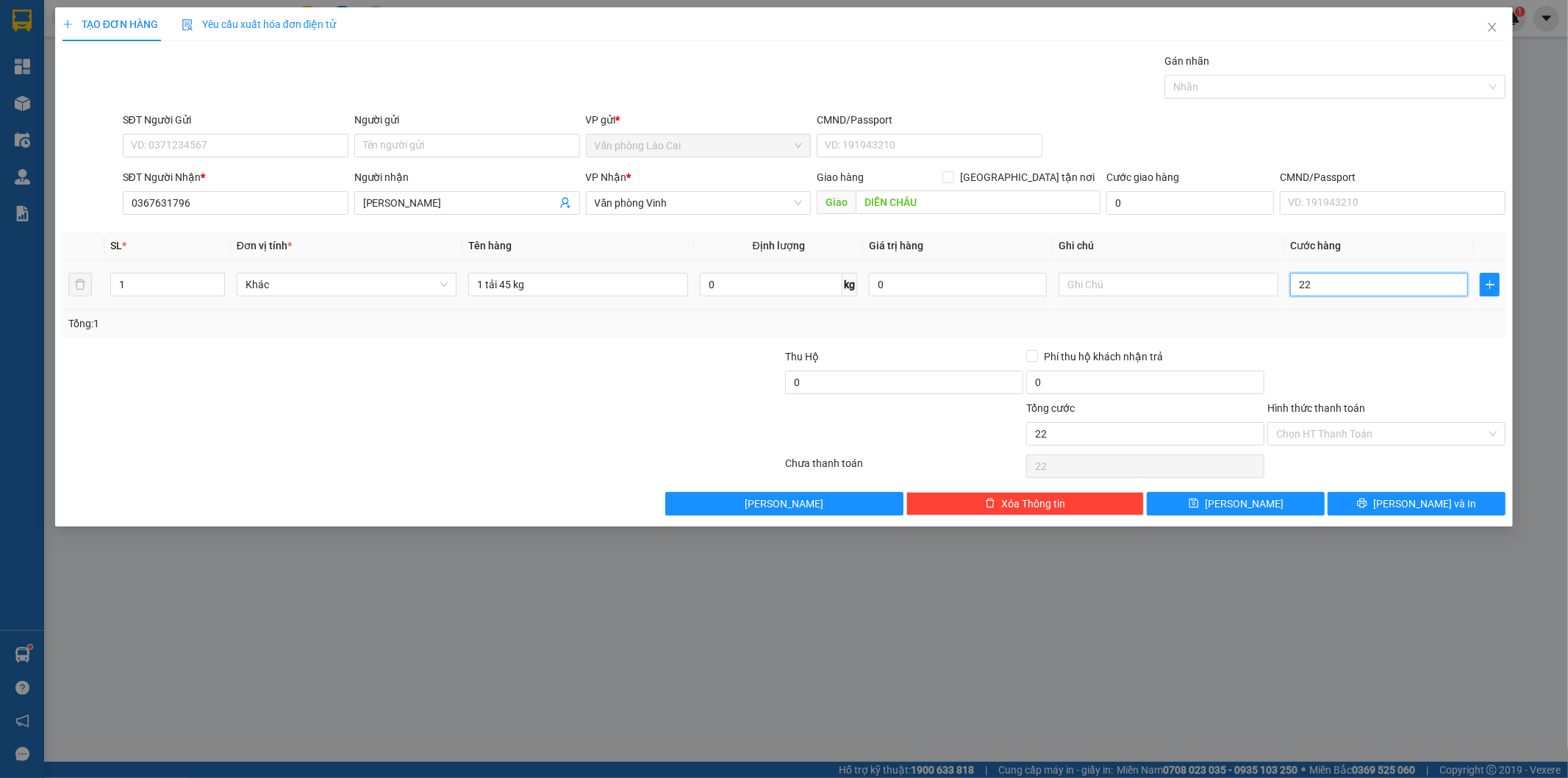
type input "220"
type input "220.000"
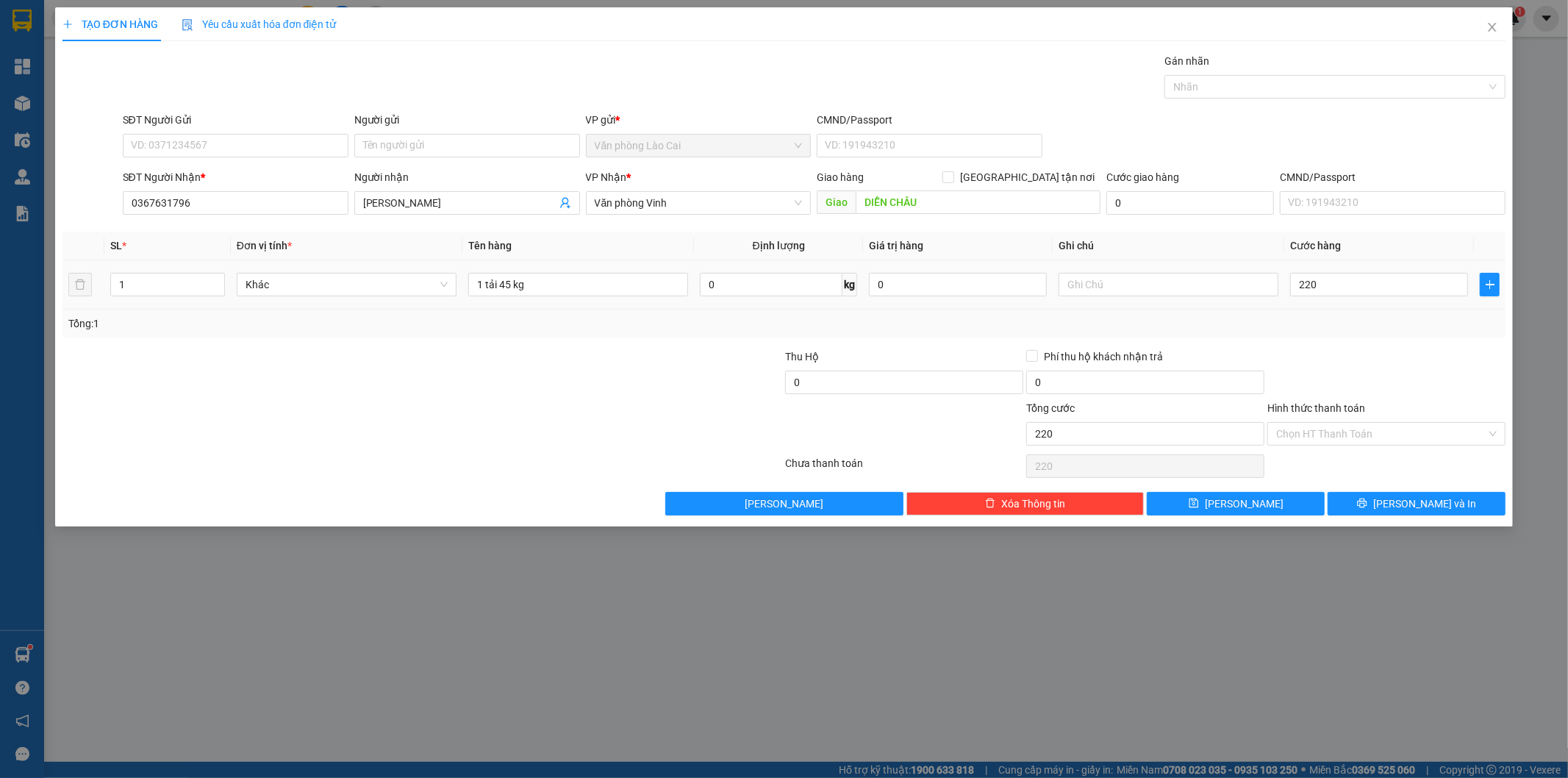
type input "220.000"
drag, startPoint x: 1346, startPoint y: 298, endPoint x: 1360, endPoint y: 362, distance: 65.5
click at [1346, 300] on td "220.000" at bounding box center [1379, 285] width 189 height 49
click at [1289, 504] on button "[PERSON_NAME]" at bounding box center [1235, 503] width 178 height 24
type input "0"
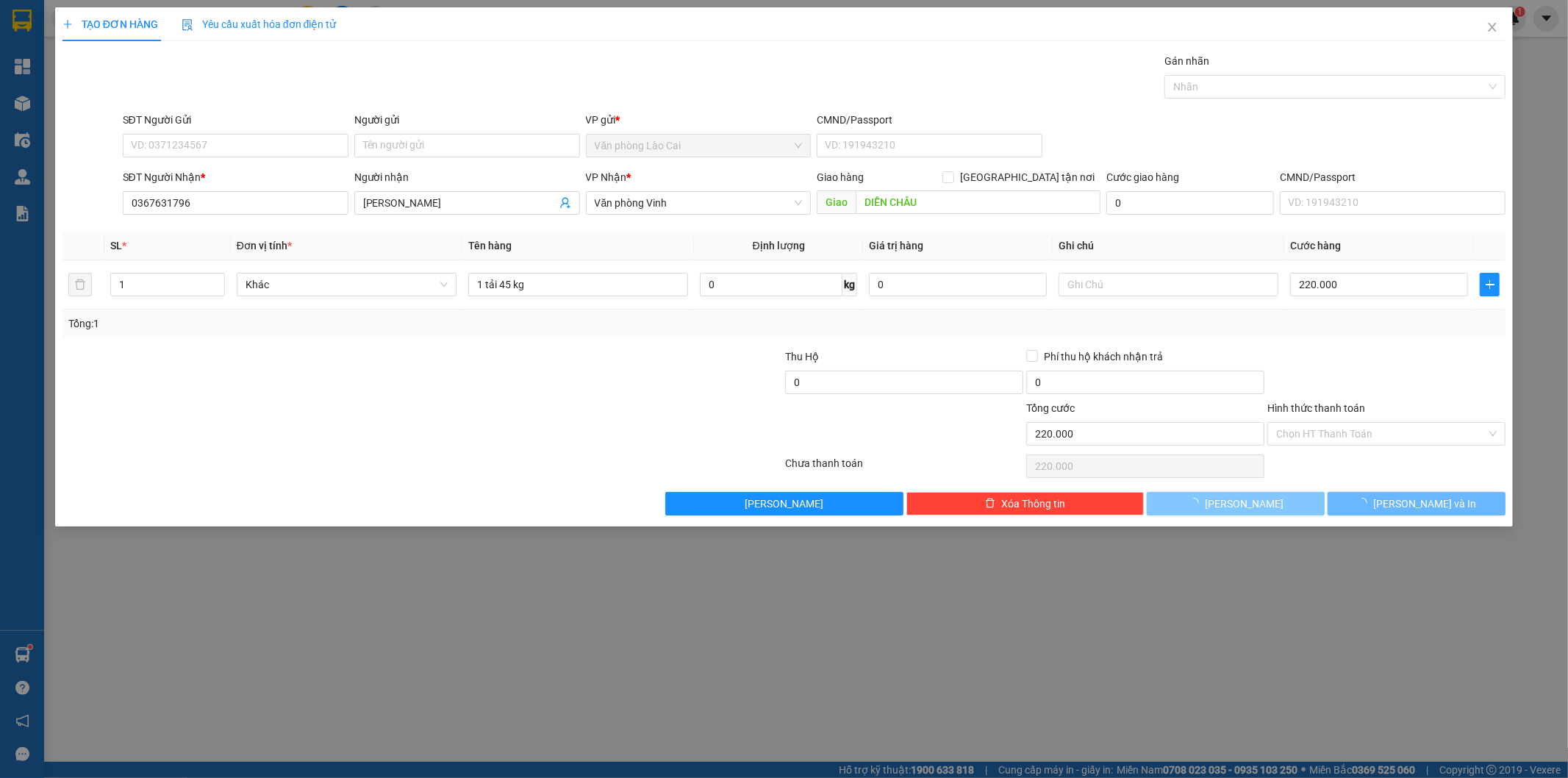
type input "0"
drag, startPoint x: 1497, startPoint y: 24, endPoint x: 658, endPoint y: 38, distance: 839.1
click at [1496, 25] on icon "close" at bounding box center [1492, 27] width 11 height 11
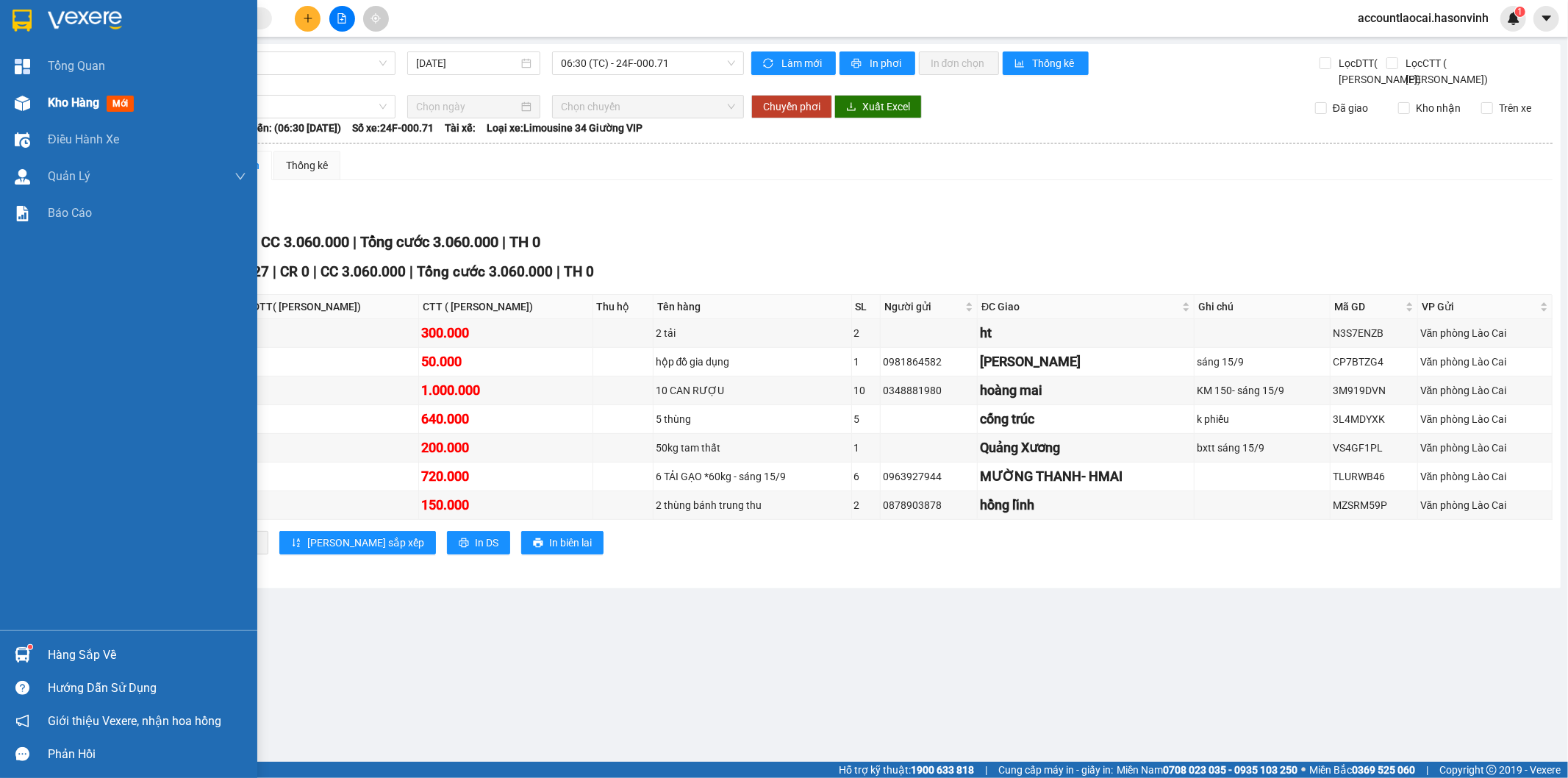
click at [40, 98] on div "Kho hàng mới" at bounding box center [128, 103] width 258 height 37
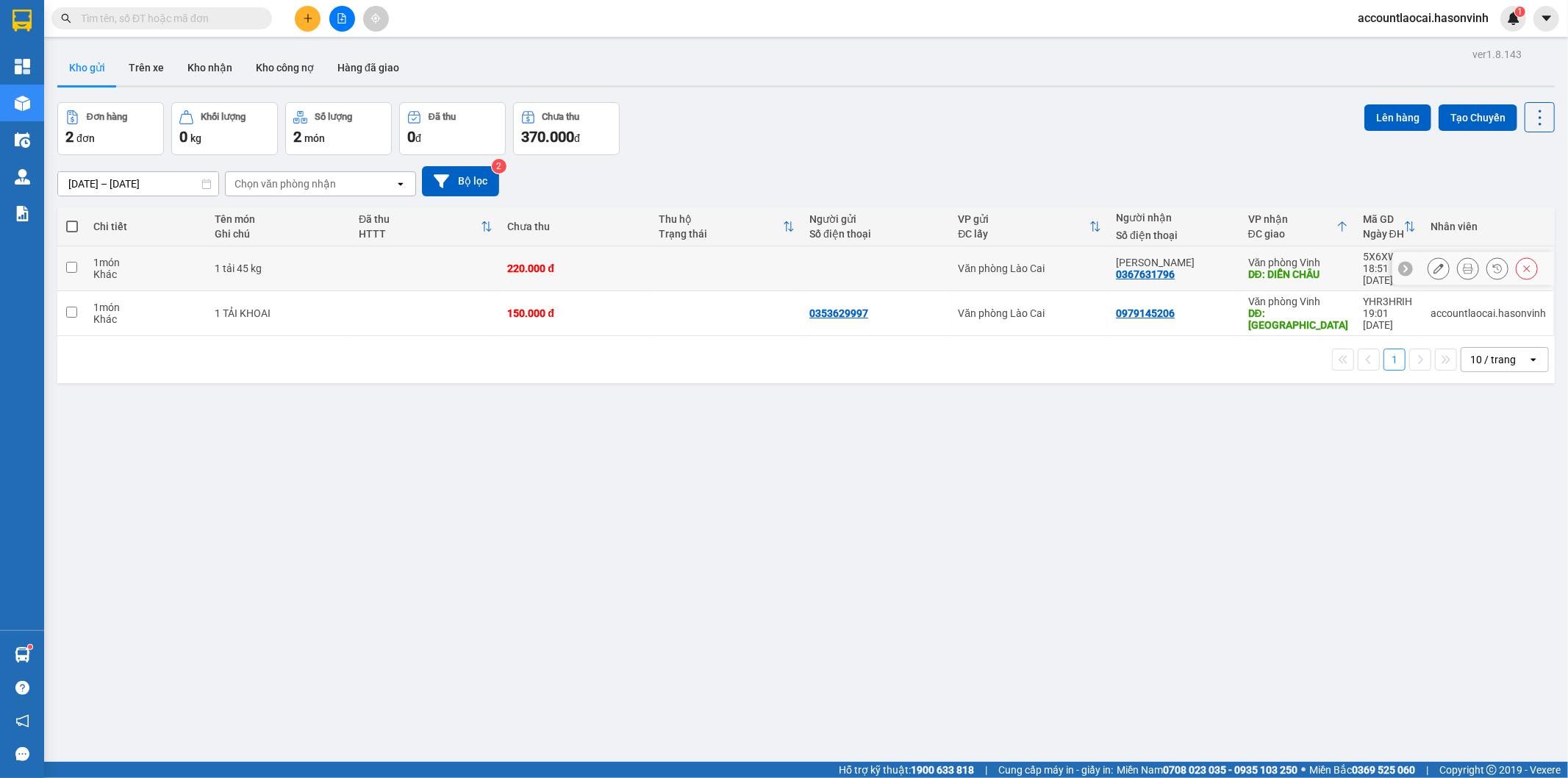
click at [1458, 265] on button at bounding box center [1468, 268] width 21 height 26
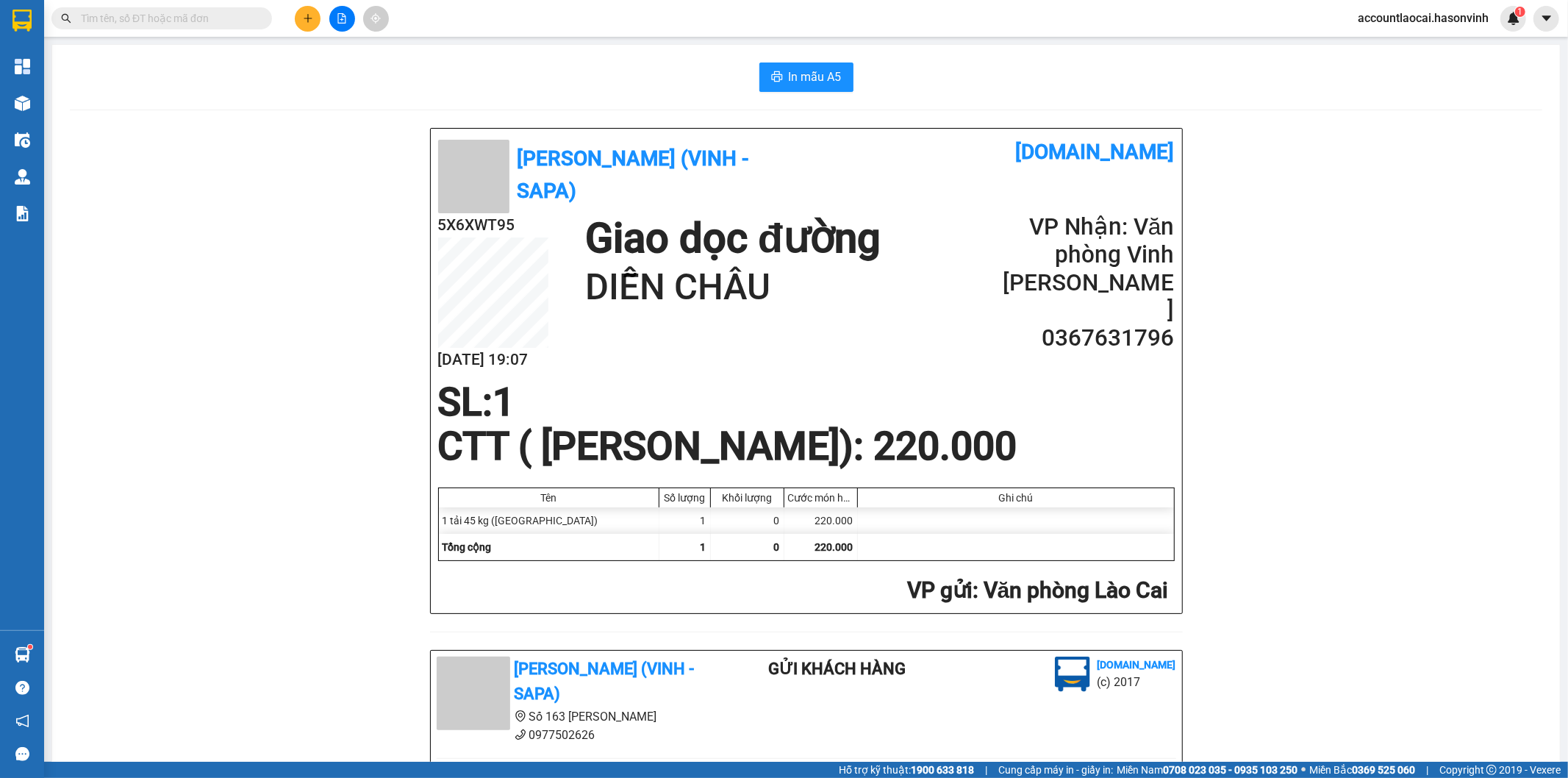
click at [784, 60] on div "In mẫu A5 Hà Sơn (Vinh - Sapa) [DOMAIN_NAME] 5X6XWT95 [DATE] 19:07 Giao dọc đườ…" at bounding box center [806, 649] width 1508 height 1209
drag, startPoint x: 783, startPoint y: 69, endPoint x: 773, endPoint y: 87, distance: 20.6
click at [789, 73] on span "In mẫu A5" at bounding box center [816, 76] width 53 height 18
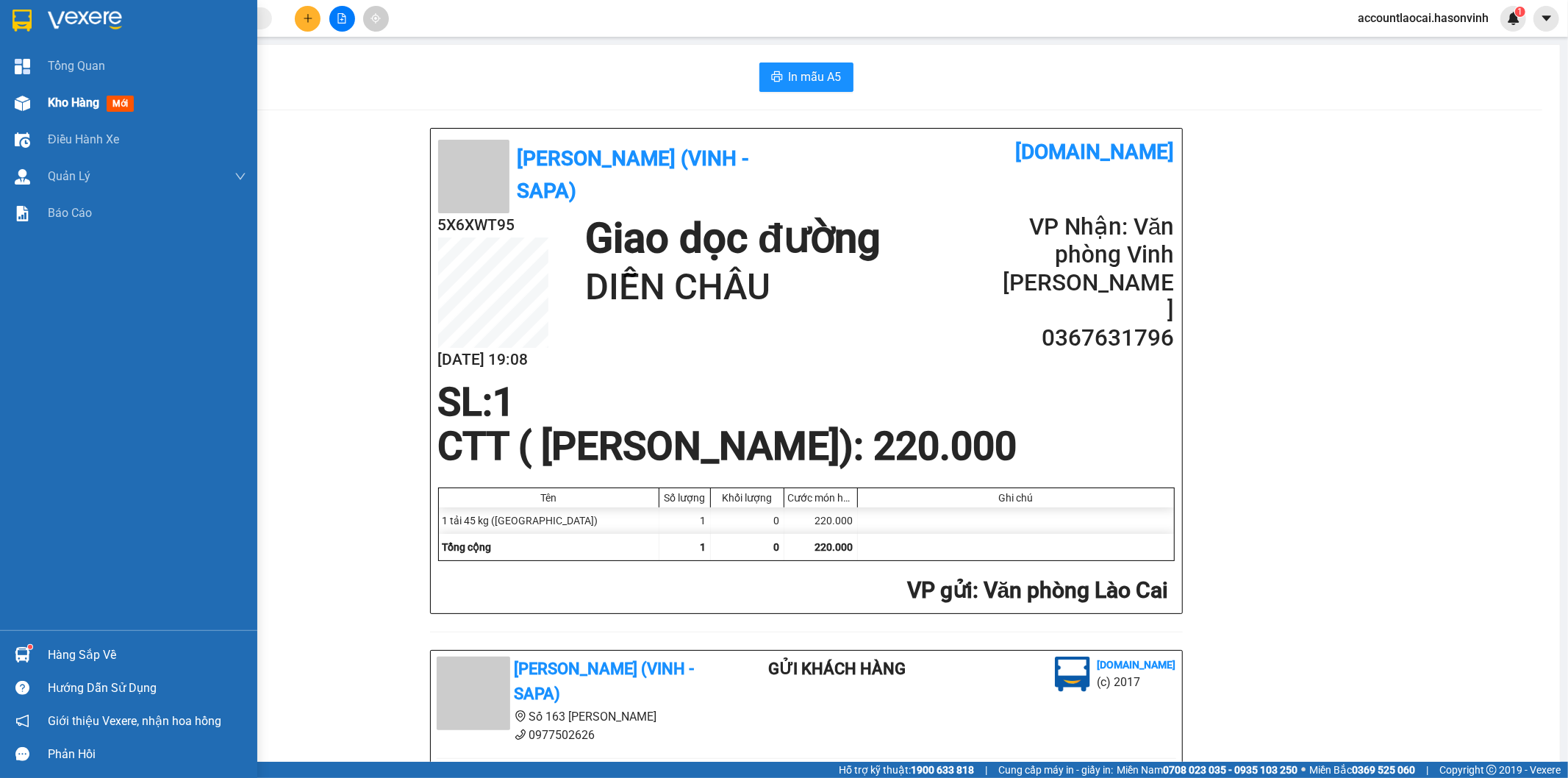
click at [62, 89] on div "Kho hàng mới" at bounding box center [146, 103] width 199 height 37
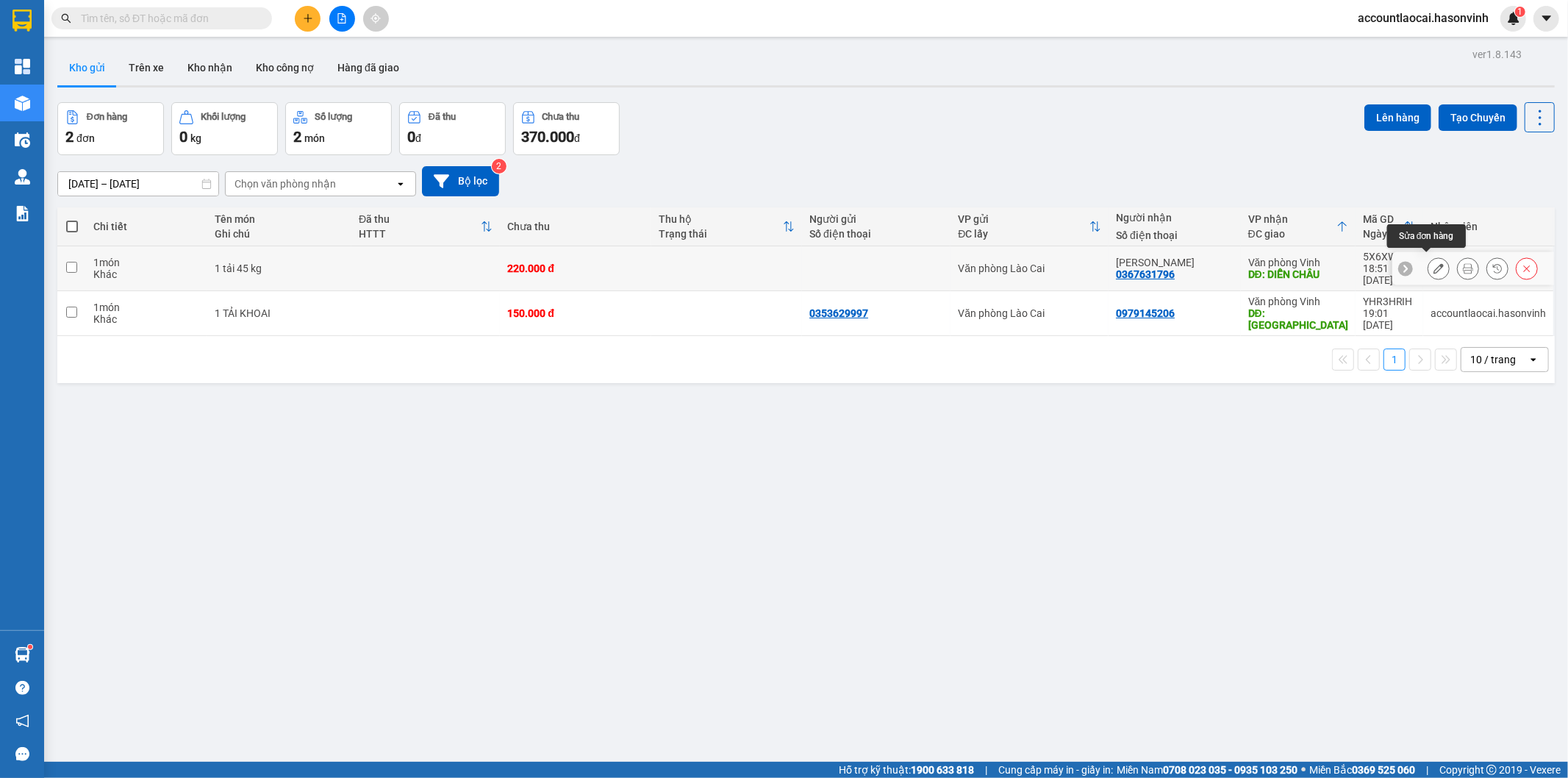
click at [1434, 263] on icon at bounding box center [1439, 268] width 10 height 10
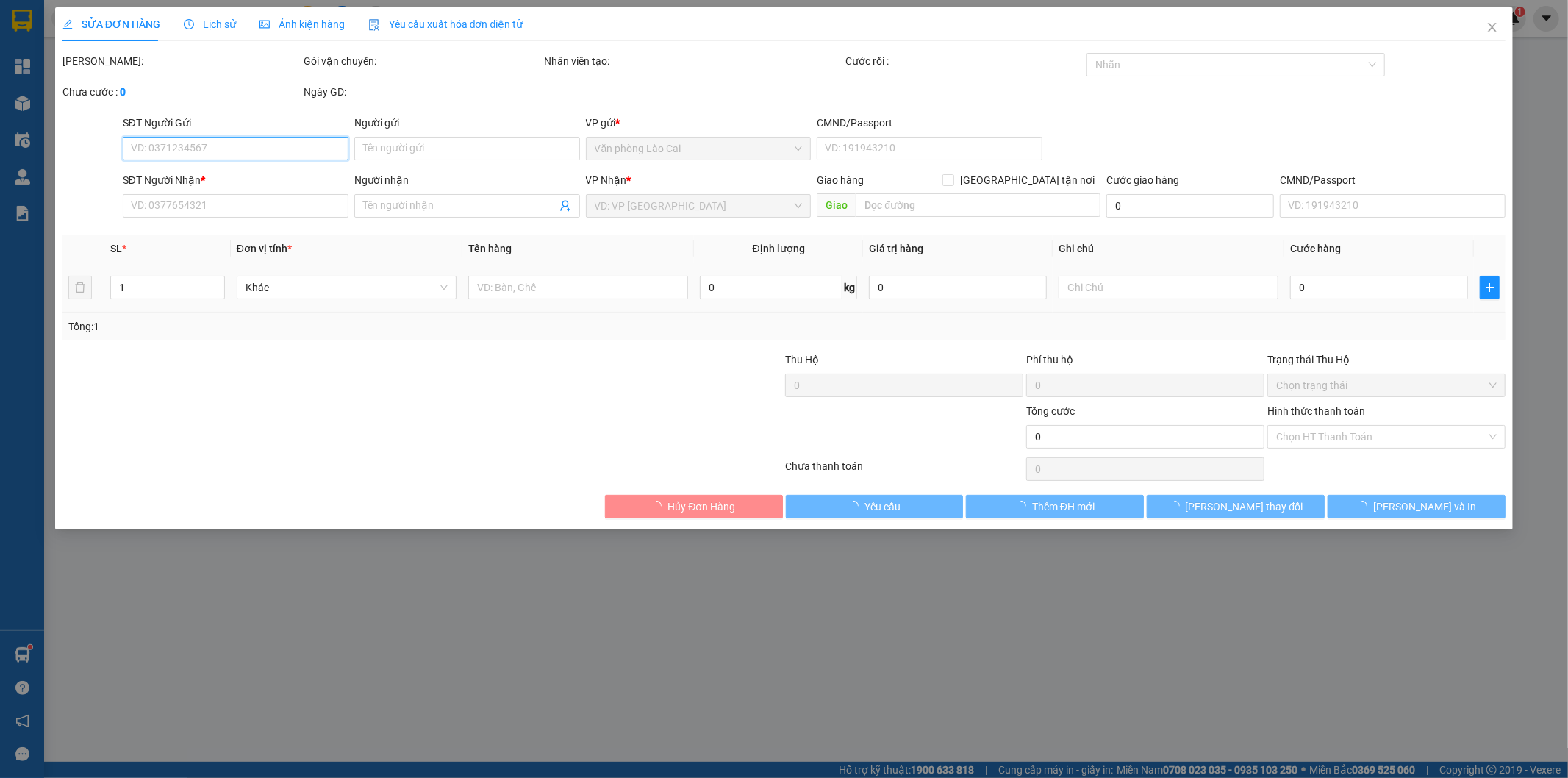
type input "0367631796"
type input "[PERSON_NAME]"
type input "DIỄN CHÂU"
type input "220.000"
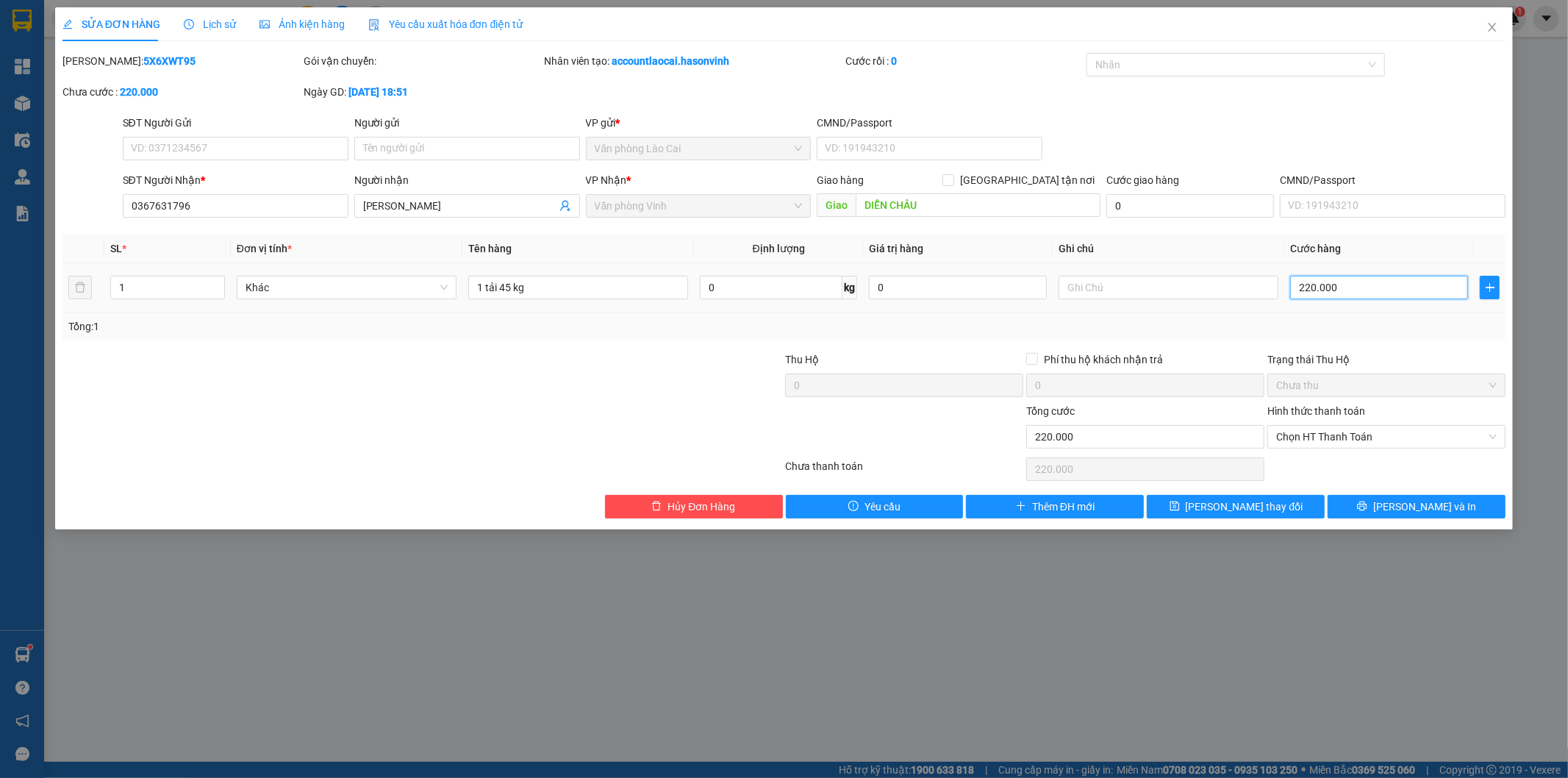
click at [1336, 288] on input "220.000" at bounding box center [1379, 287] width 178 height 24
type input "1"
type input "18"
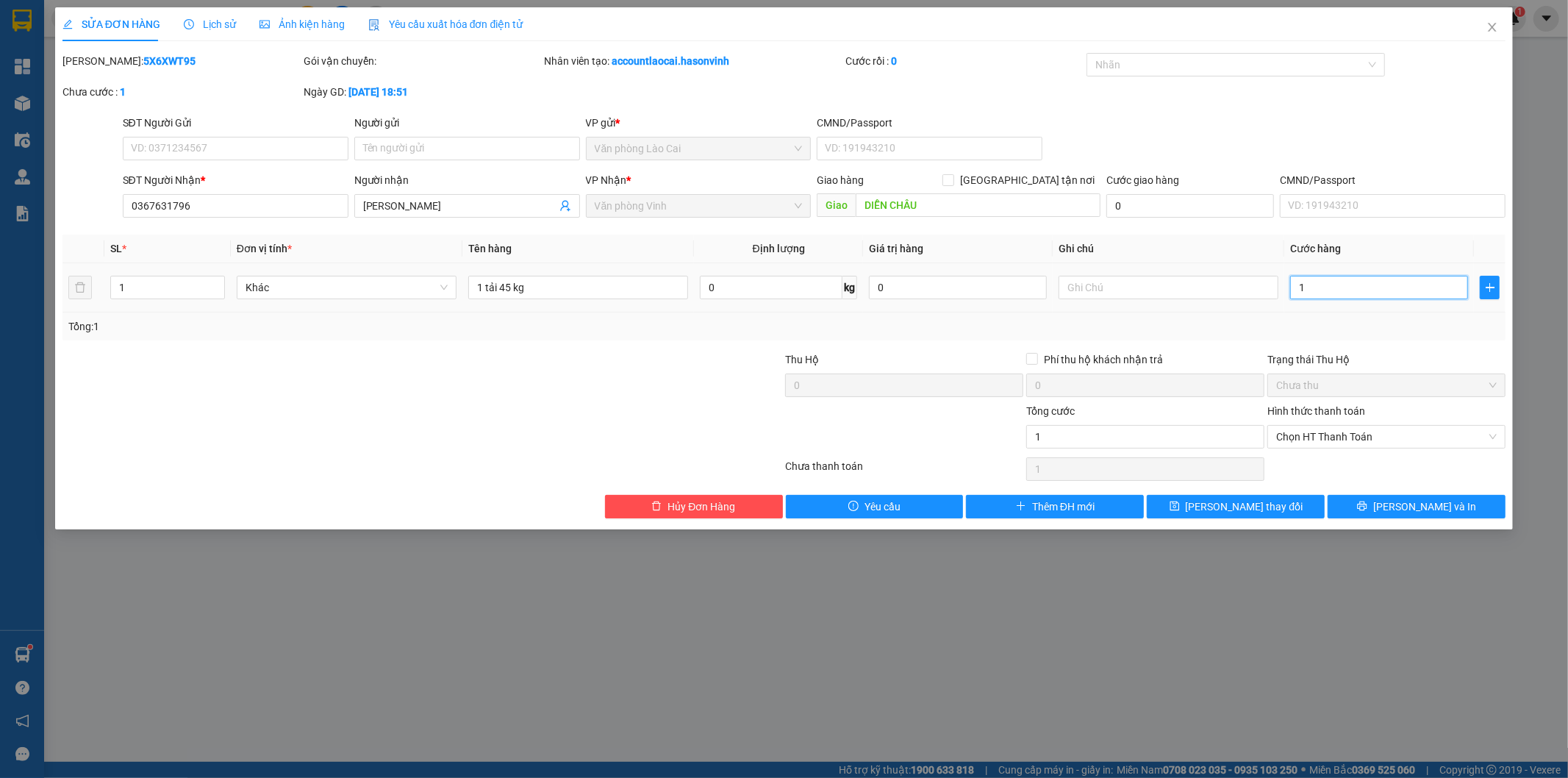
type input "18"
type input "180"
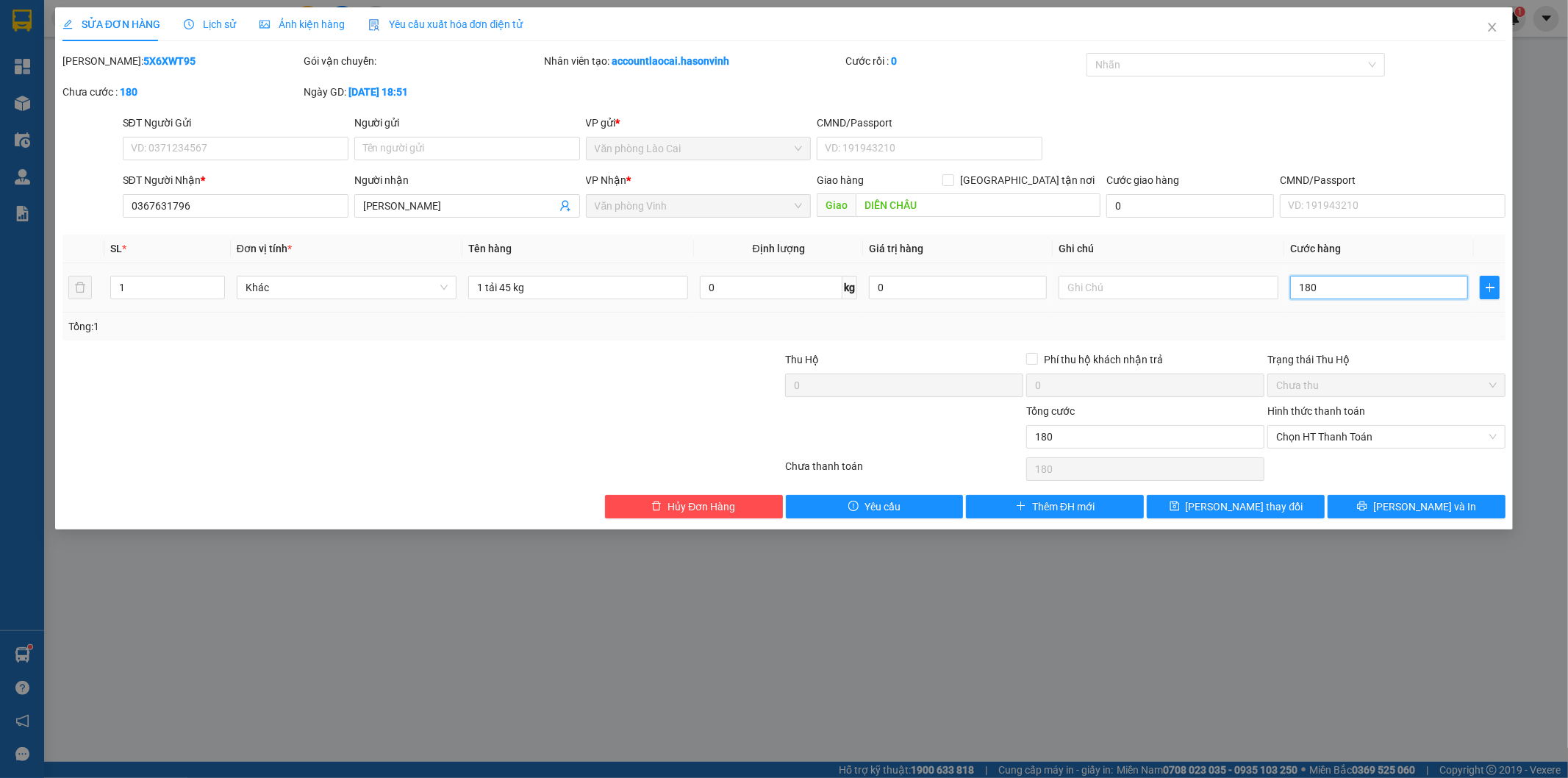
type input "1.800"
type input "18.000"
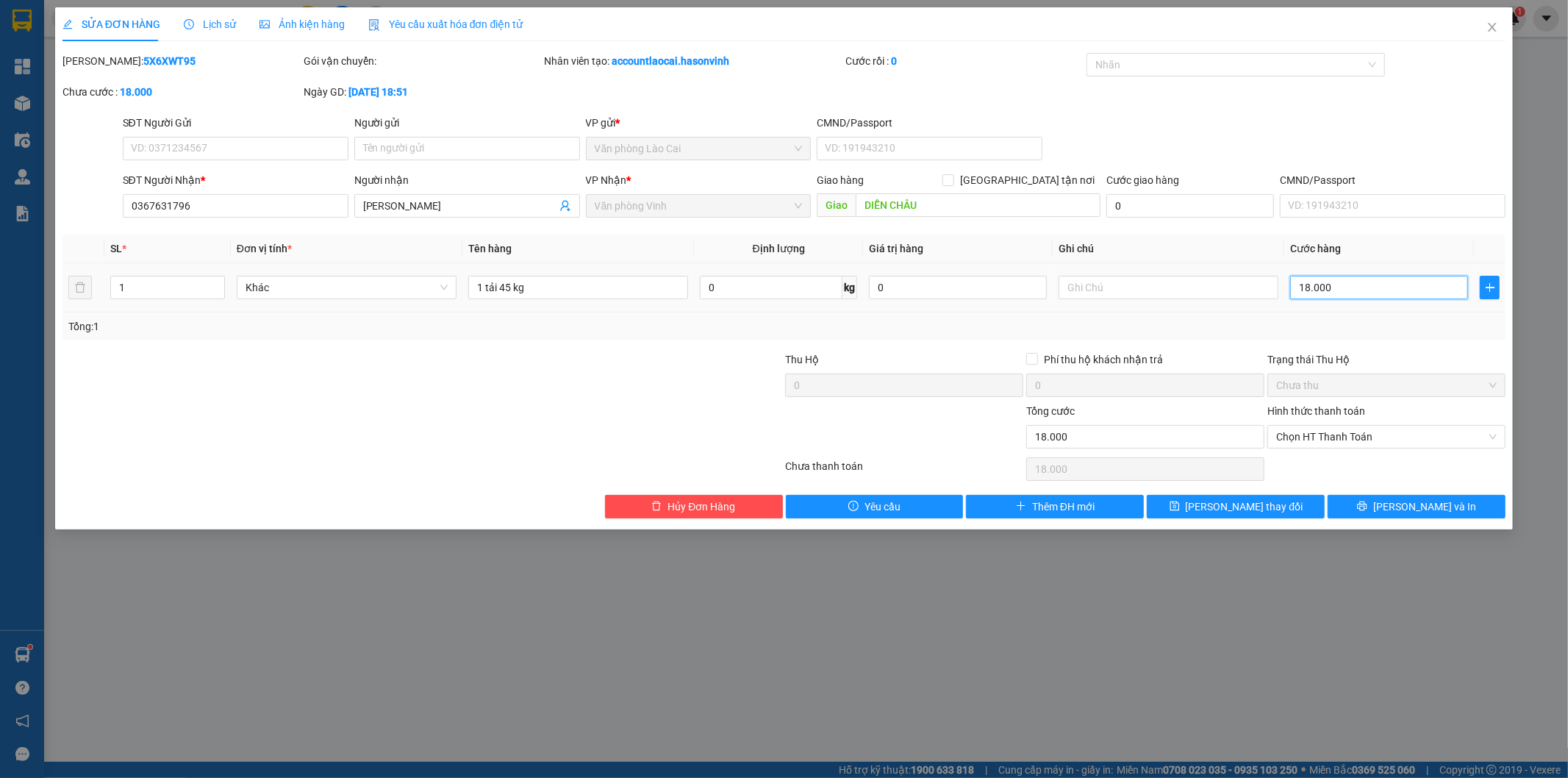
type input "180.000"
click at [1226, 505] on span "[PERSON_NAME] thay đổi" at bounding box center [1245, 506] width 118 height 16
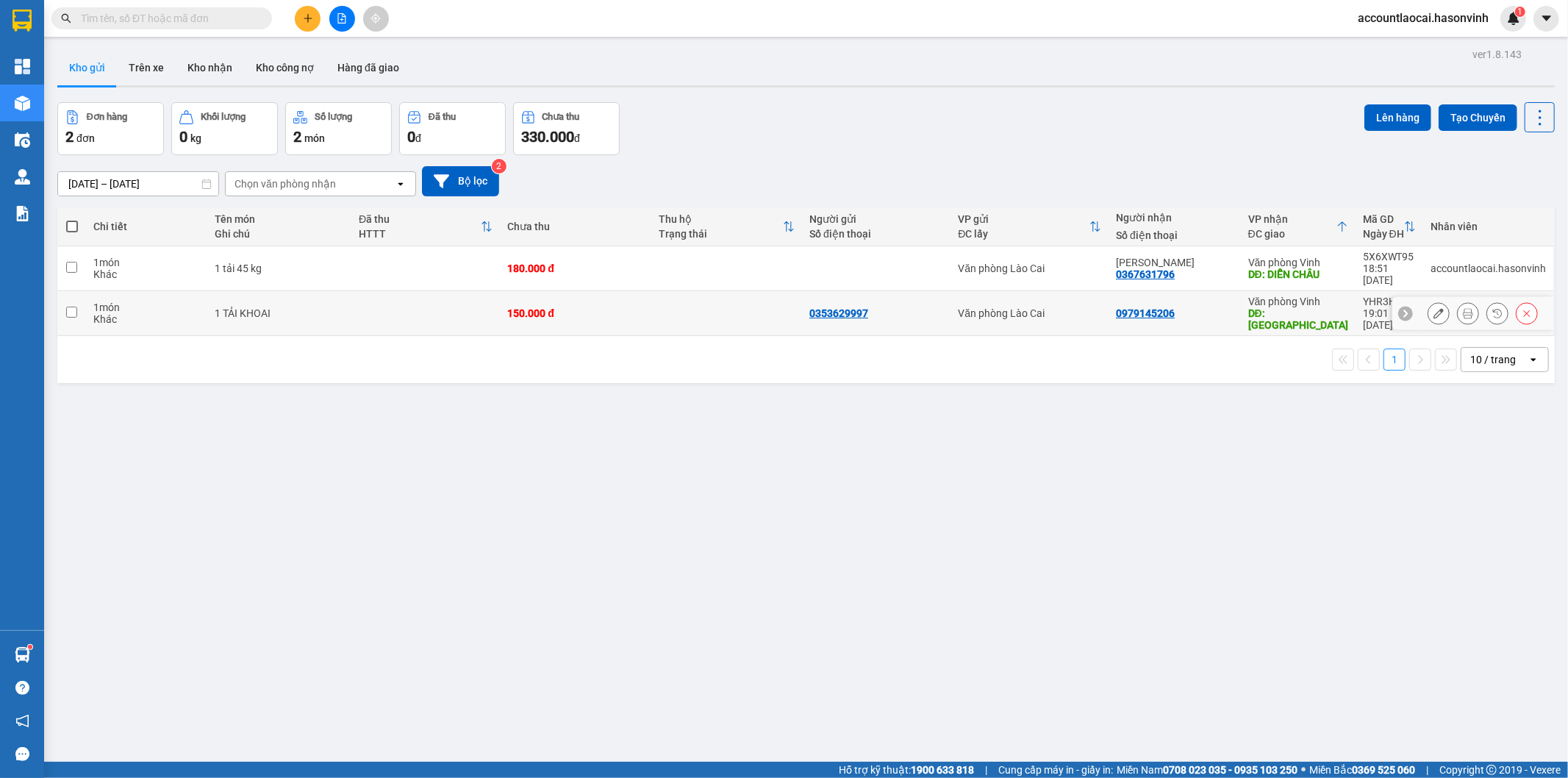
click at [654, 294] on td at bounding box center [726, 313] width 151 height 45
checkbox input "true"
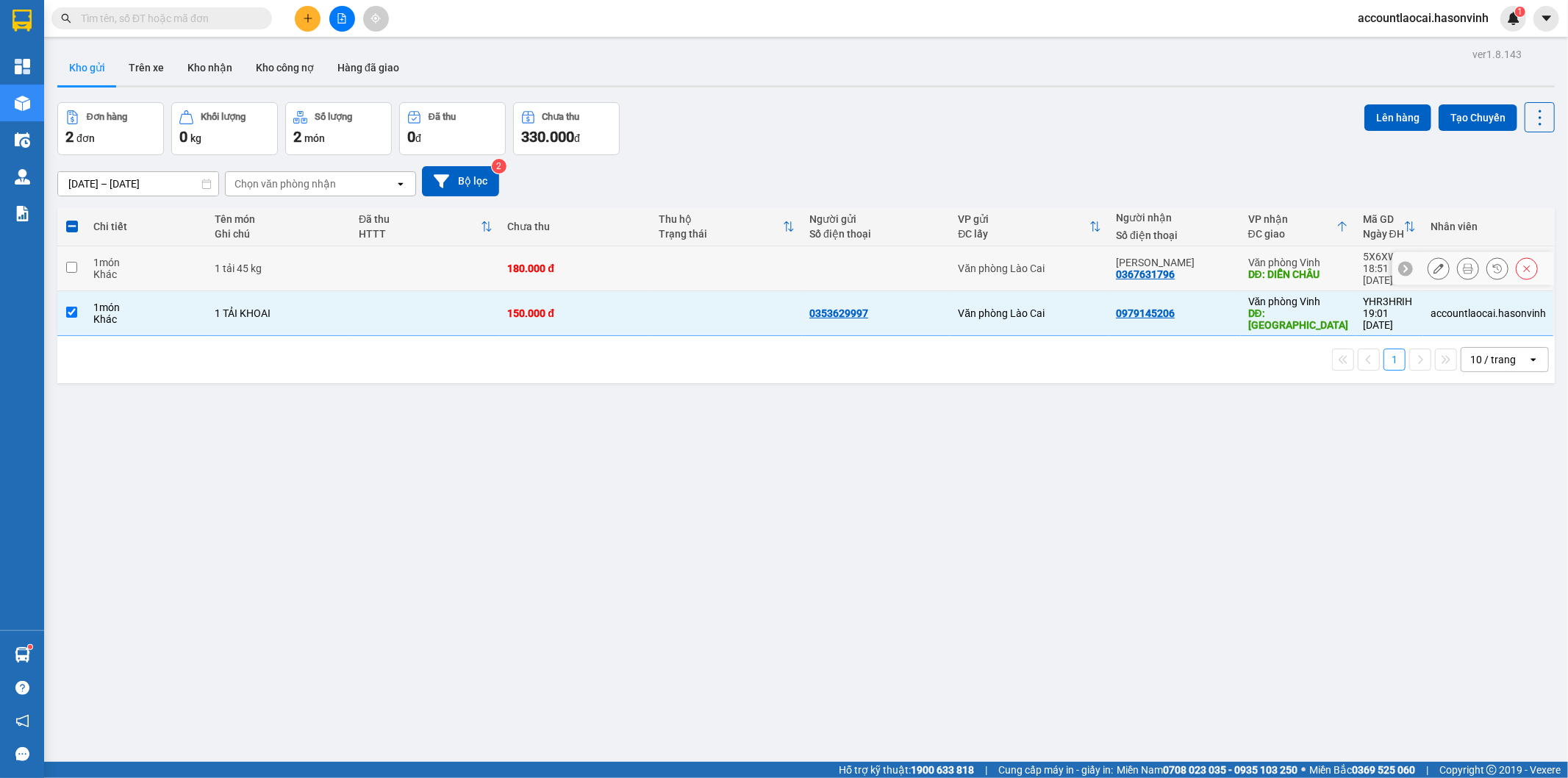
click at [656, 264] on td at bounding box center [726, 268] width 151 height 45
checkbox input "true"
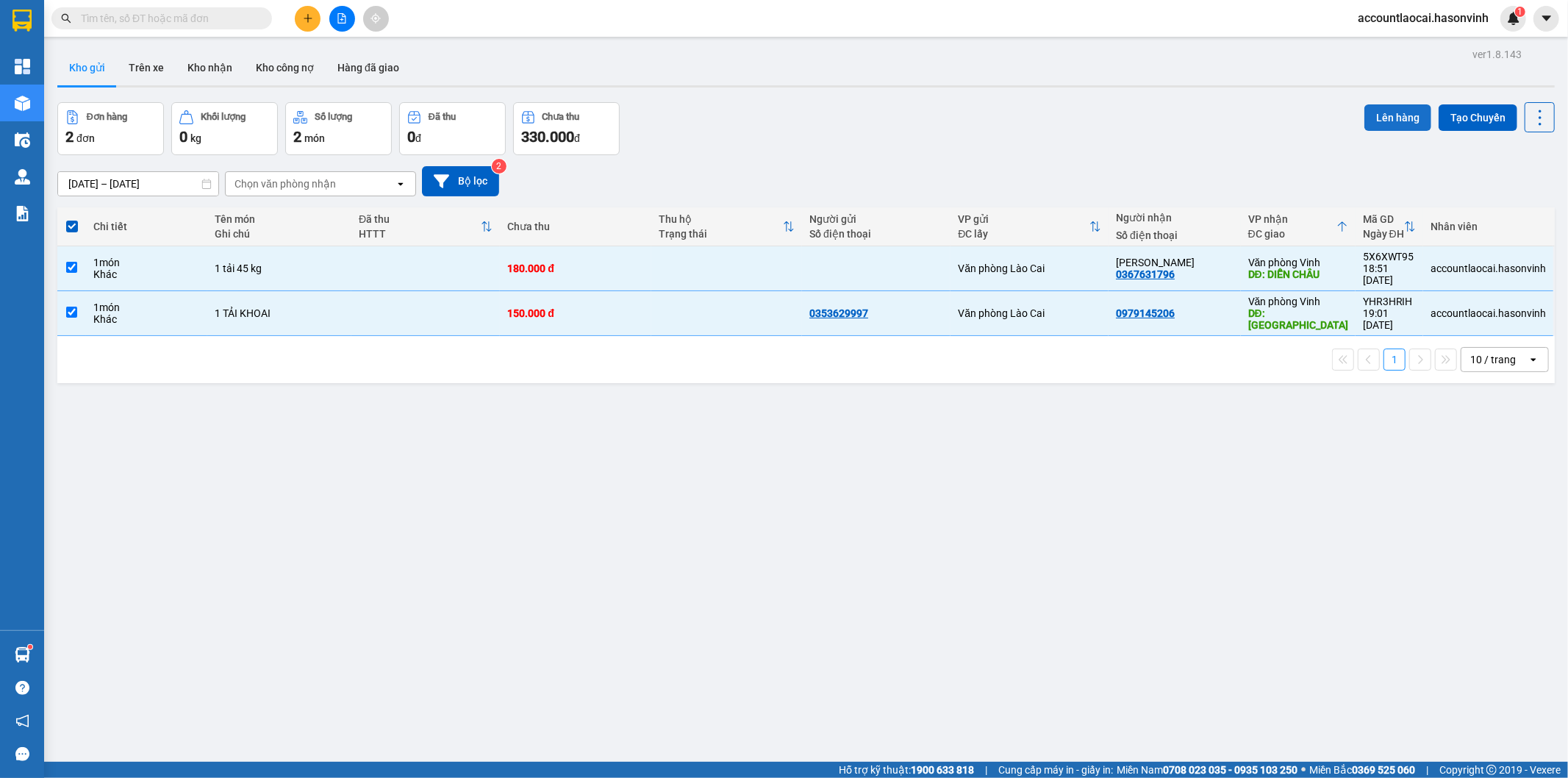
click at [1373, 128] on button "Lên hàng" at bounding box center [1398, 118] width 67 height 27
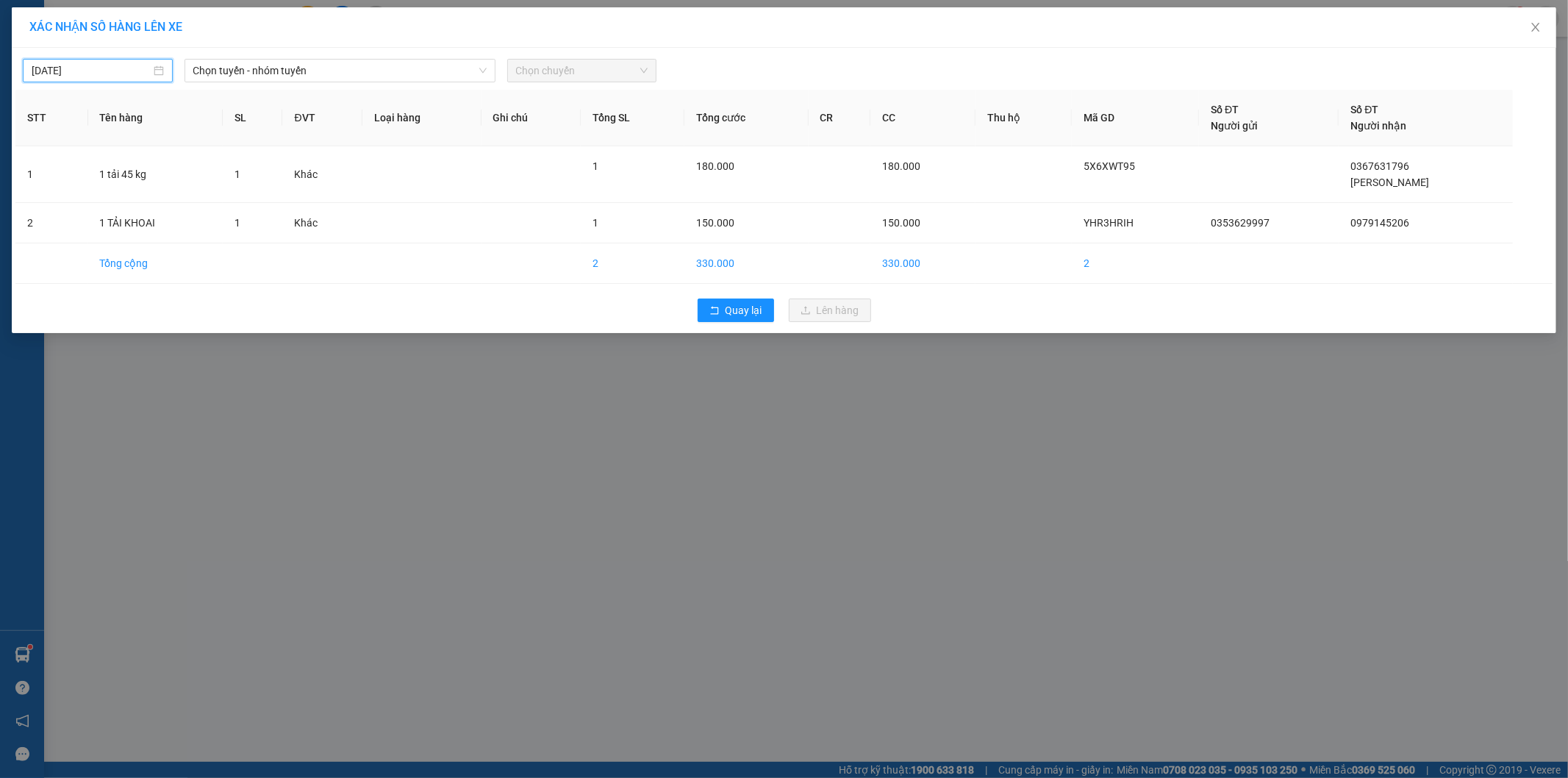
click at [106, 69] on input "[DATE]" at bounding box center [90, 70] width 119 height 16
drag, startPoint x: 75, startPoint y: 203, endPoint x: 115, endPoint y: 177, distance: 47.7
click at [75, 202] on div "15" at bounding box center [71, 200] width 18 height 18
type input "[DATE]"
click at [310, 57] on div "[DATE] Chọn tuyến - nhóm tuyến Chọn chuyến" at bounding box center [784, 67] width 1538 height 30
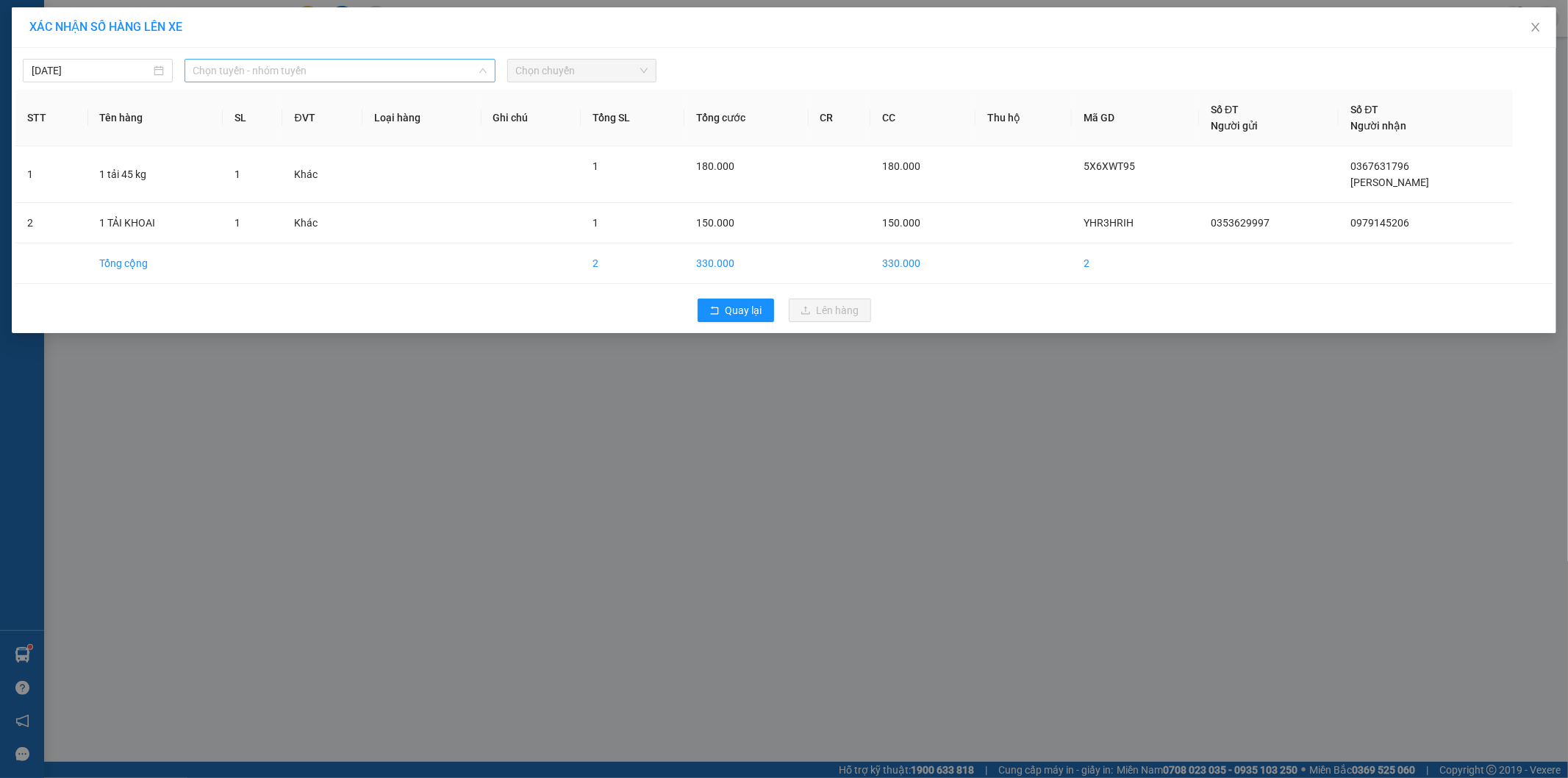
click at [309, 74] on span "Chọn tuyến - nhóm tuyến" at bounding box center [339, 70] width 294 height 22
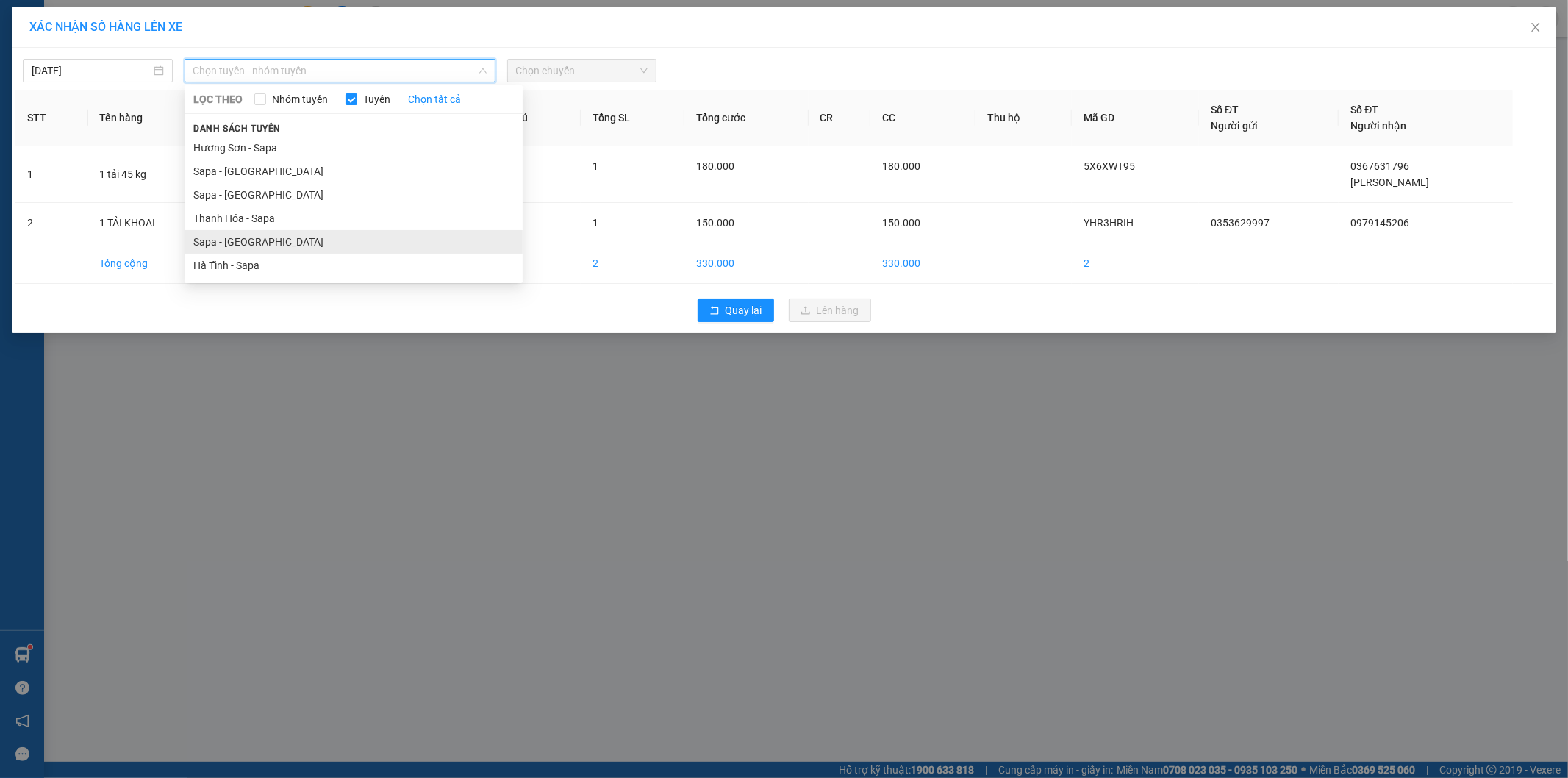
click at [259, 240] on li "Sapa - [GEOGRAPHIC_DATA]" at bounding box center [354, 242] width 339 height 24
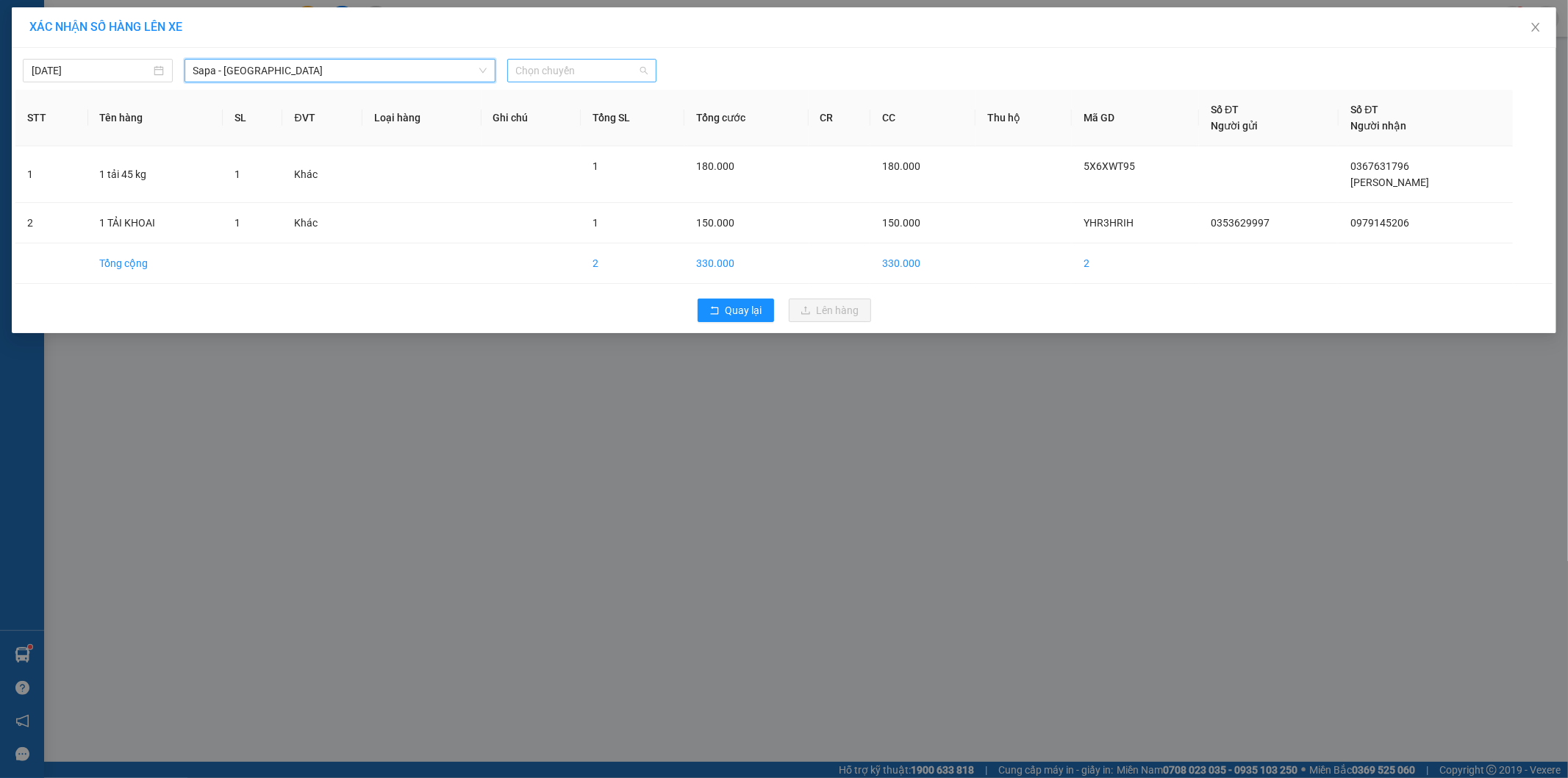
click at [608, 68] on span "Chọn chuyến" at bounding box center [582, 70] width 132 height 22
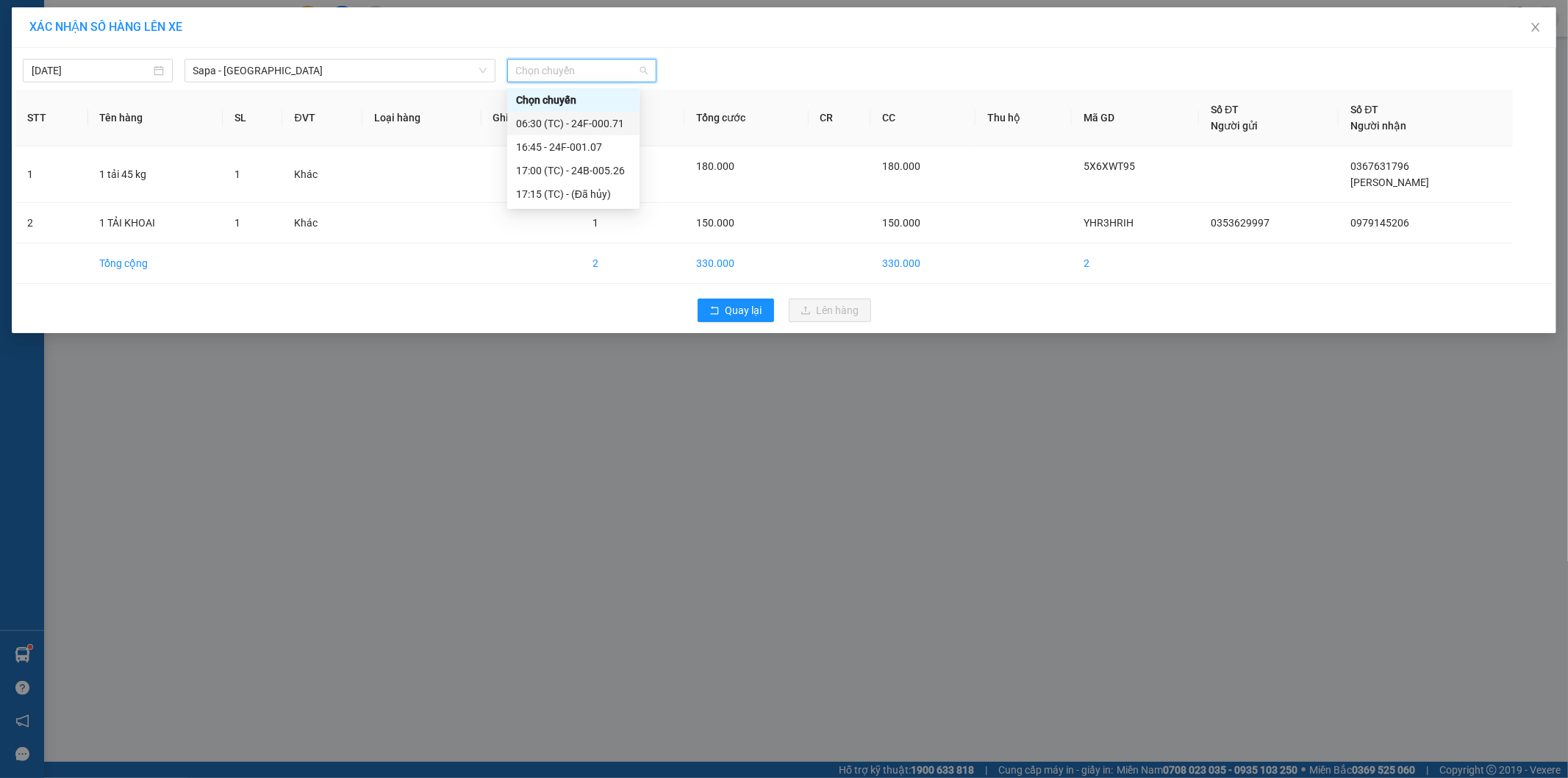
click at [599, 114] on div "06:30 (TC) - 24F-000.71" at bounding box center [573, 124] width 132 height 24
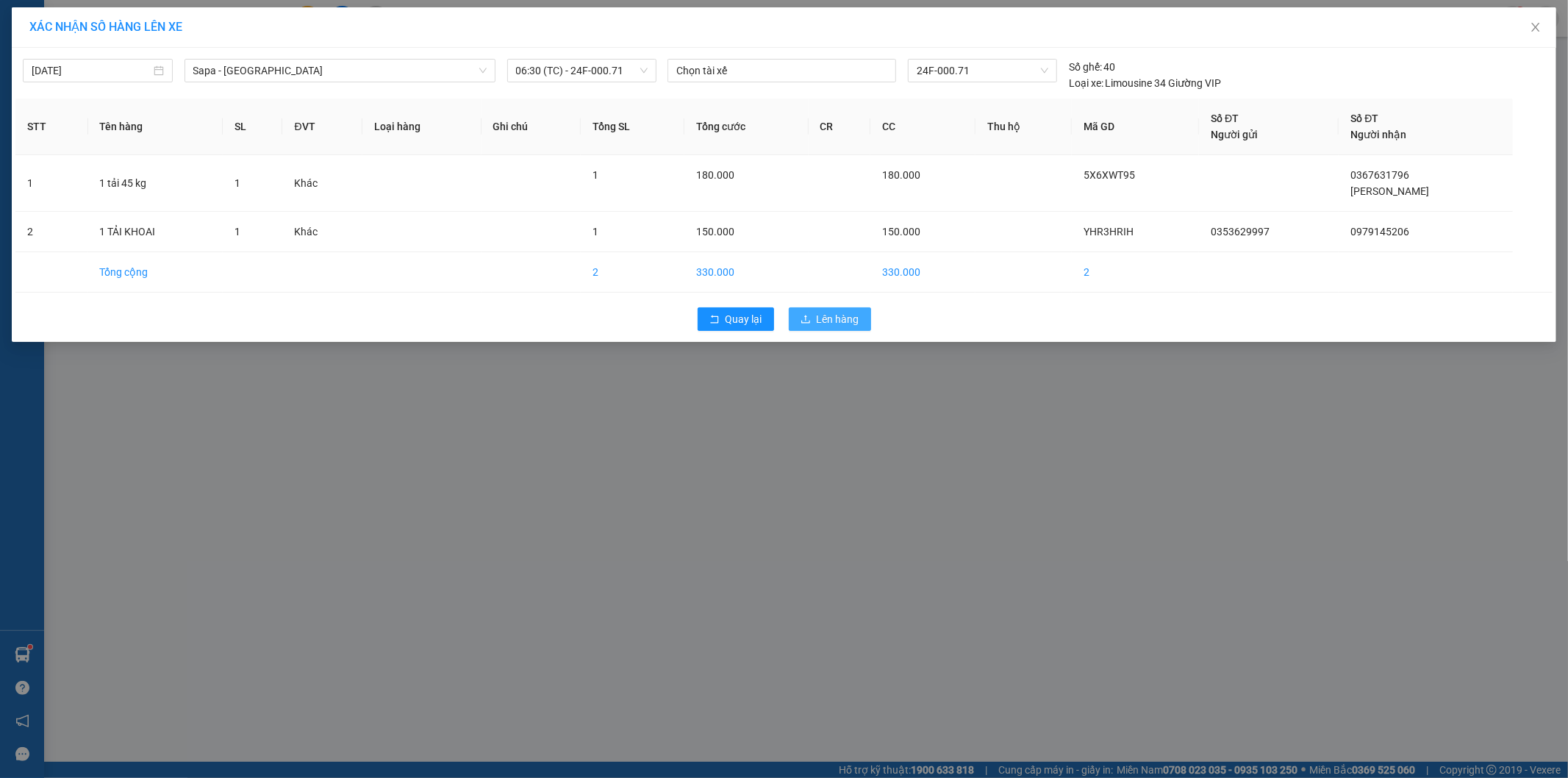
click at [819, 319] on span "Lên hàng" at bounding box center [838, 319] width 43 height 16
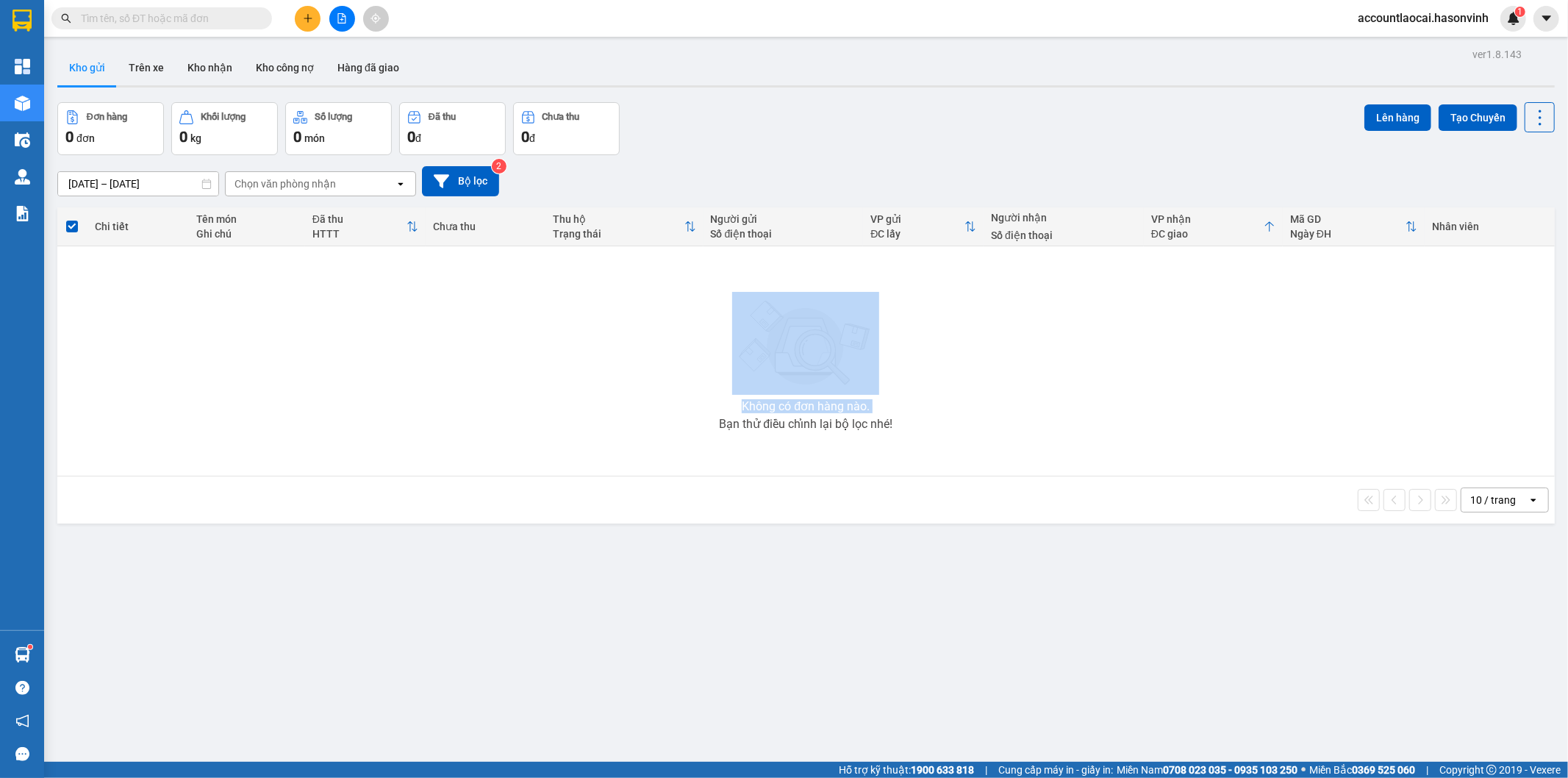
click at [451, 332] on div "Không có đơn hàng nào. Bạn thử điều chỉnh lại bộ lọc nhé!" at bounding box center [806, 361] width 1483 height 221
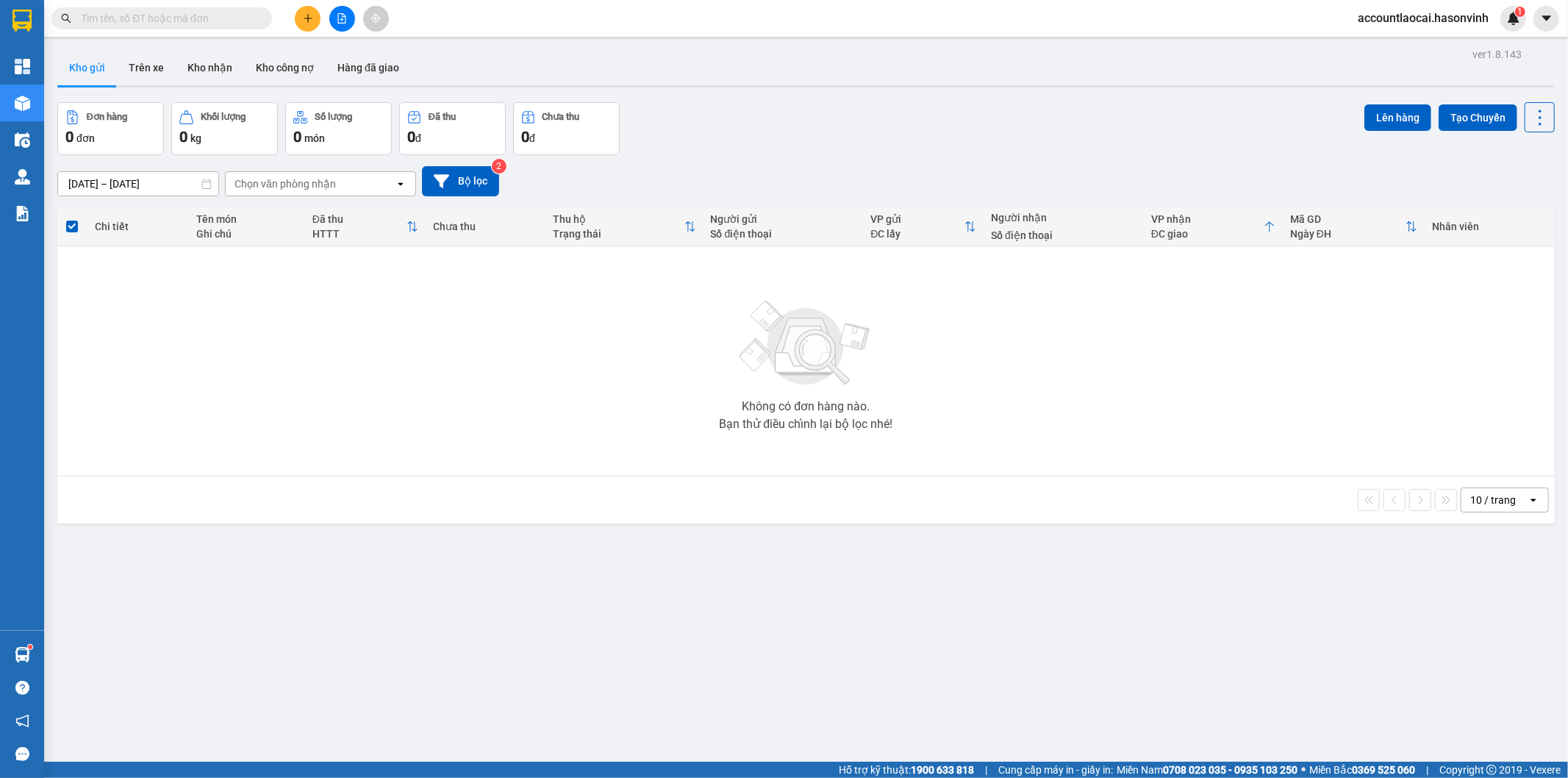
click at [702, 575] on div "ver 1.8.143 Kho gửi Trên xe Kho nhận Kho công nợ Hàng đã giao Đơn hàng 0 đơn Kh…" at bounding box center [805, 433] width 1509 height 778
